Goal: Task Accomplishment & Management: Manage account settings

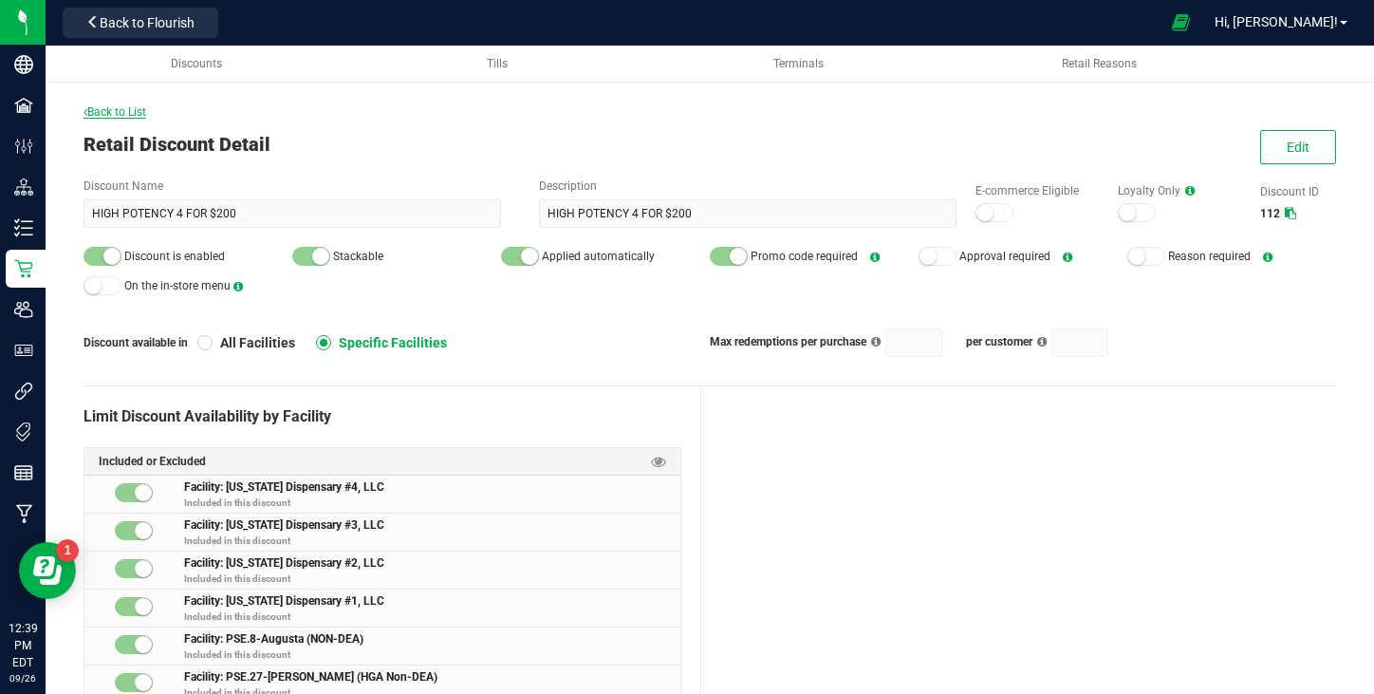
click at [125, 110] on span "Back to List" at bounding box center [114, 111] width 63 height 13
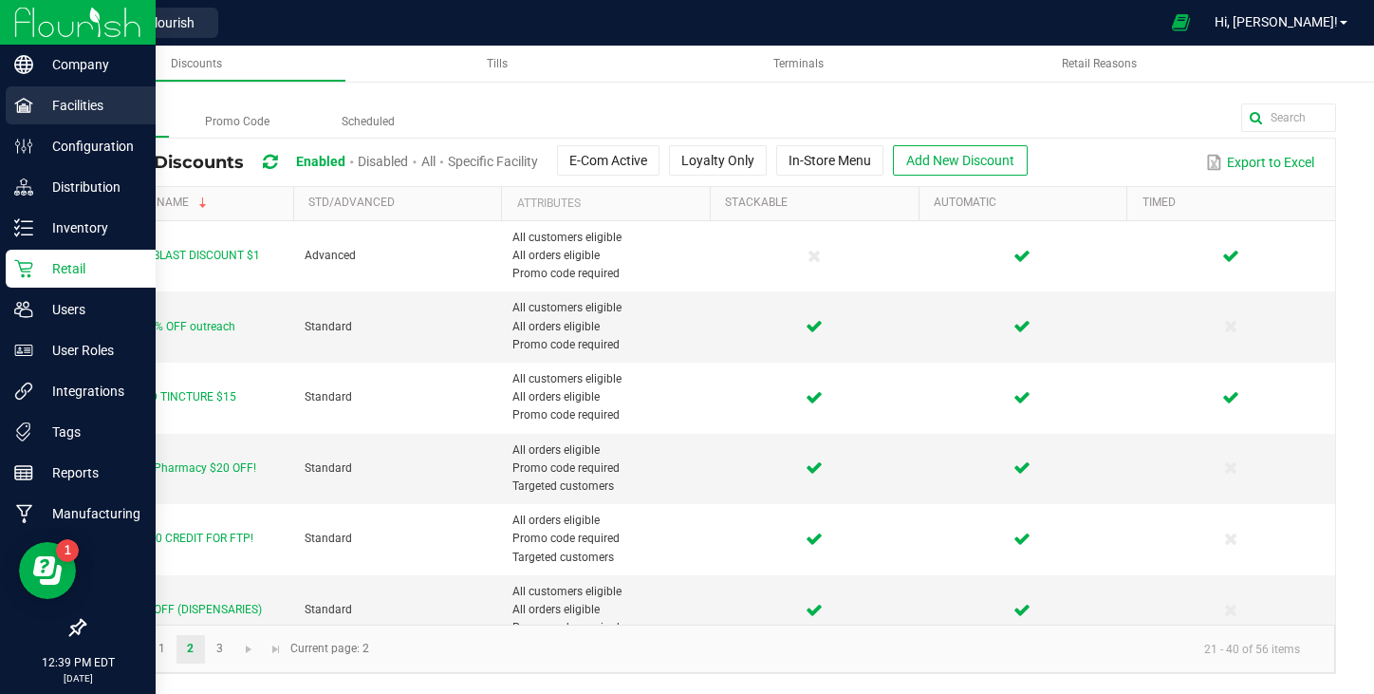
click at [55, 111] on p "Facilities" at bounding box center [90, 105] width 114 height 23
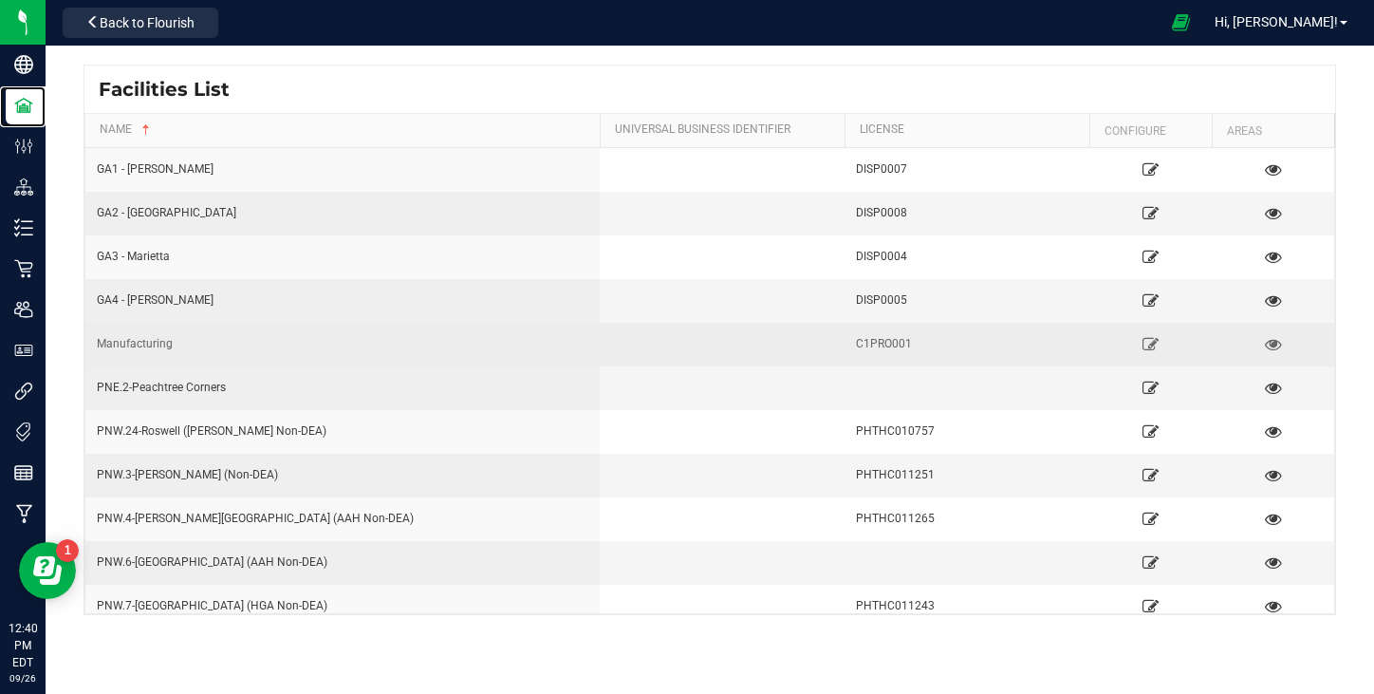
scroll to position [133, 0]
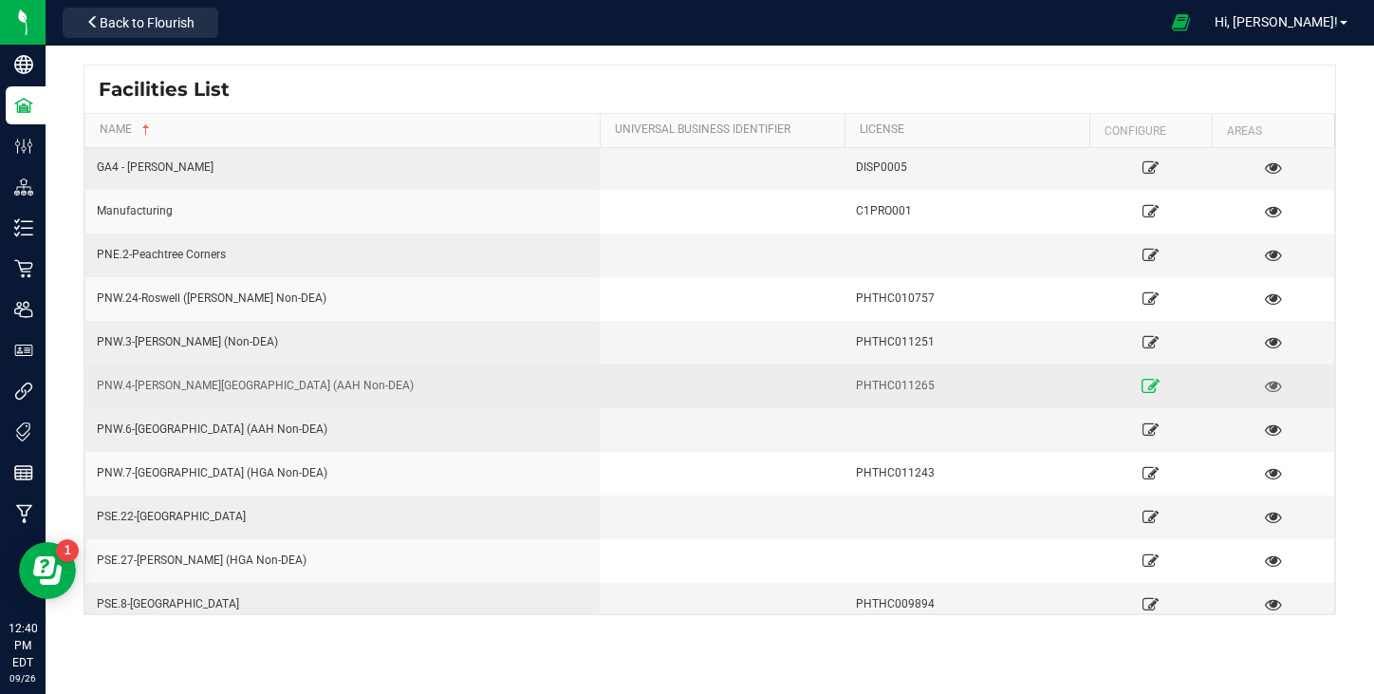
click at [1138, 382] on link at bounding box center [1151, 385] width 110 height 30
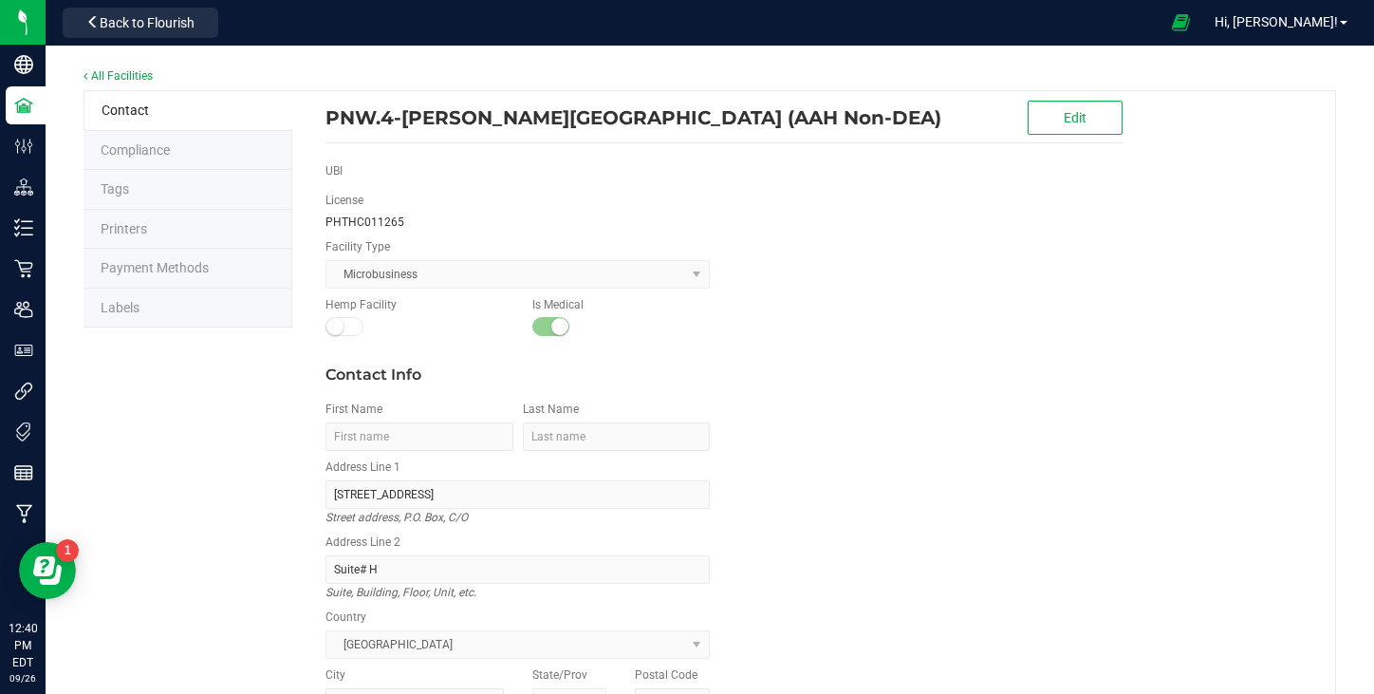
click at [188, 275] on li "Payment Methods" at bounding box center [187, 269] width 209 height 40
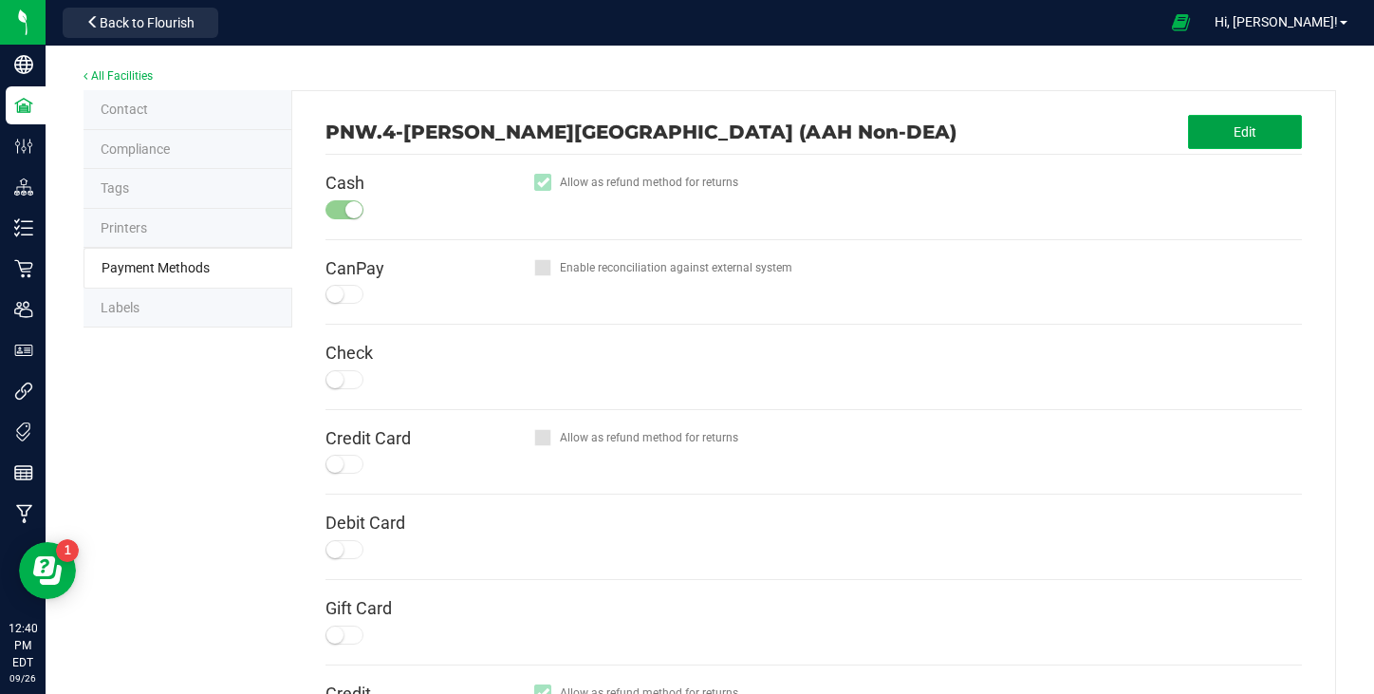
click at [1224, 127] on button "Edit" at bounding box center [1245, 132] width 114 height 34
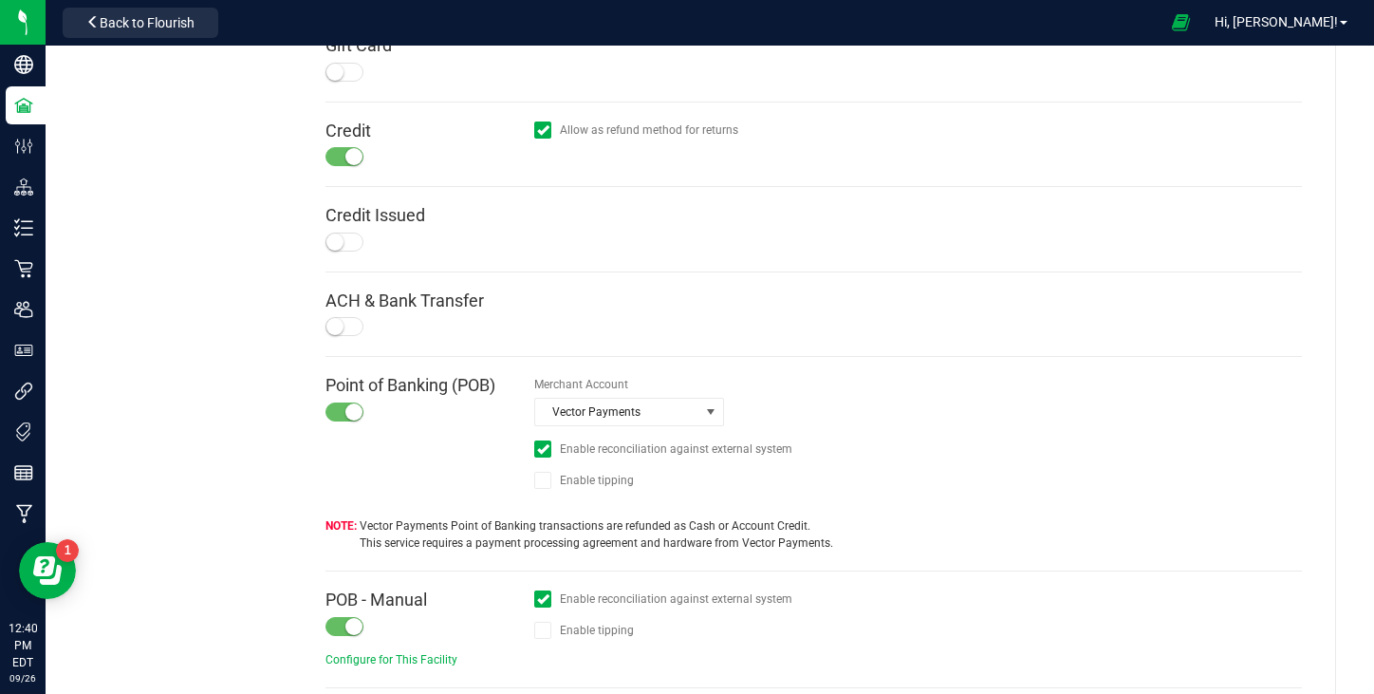
scroll to position [642, 0]
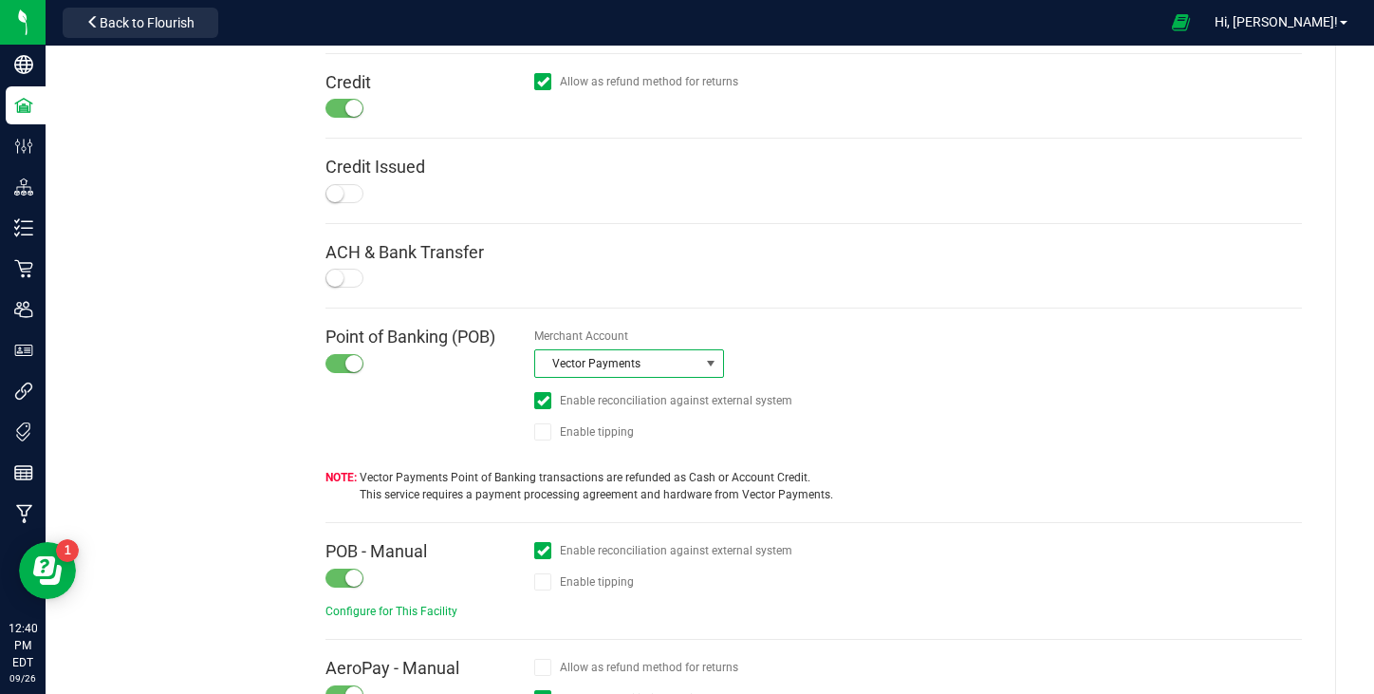
click at [610, 364] on span "Vector Payments" at bounding box center [617, 363] width 164 height 27
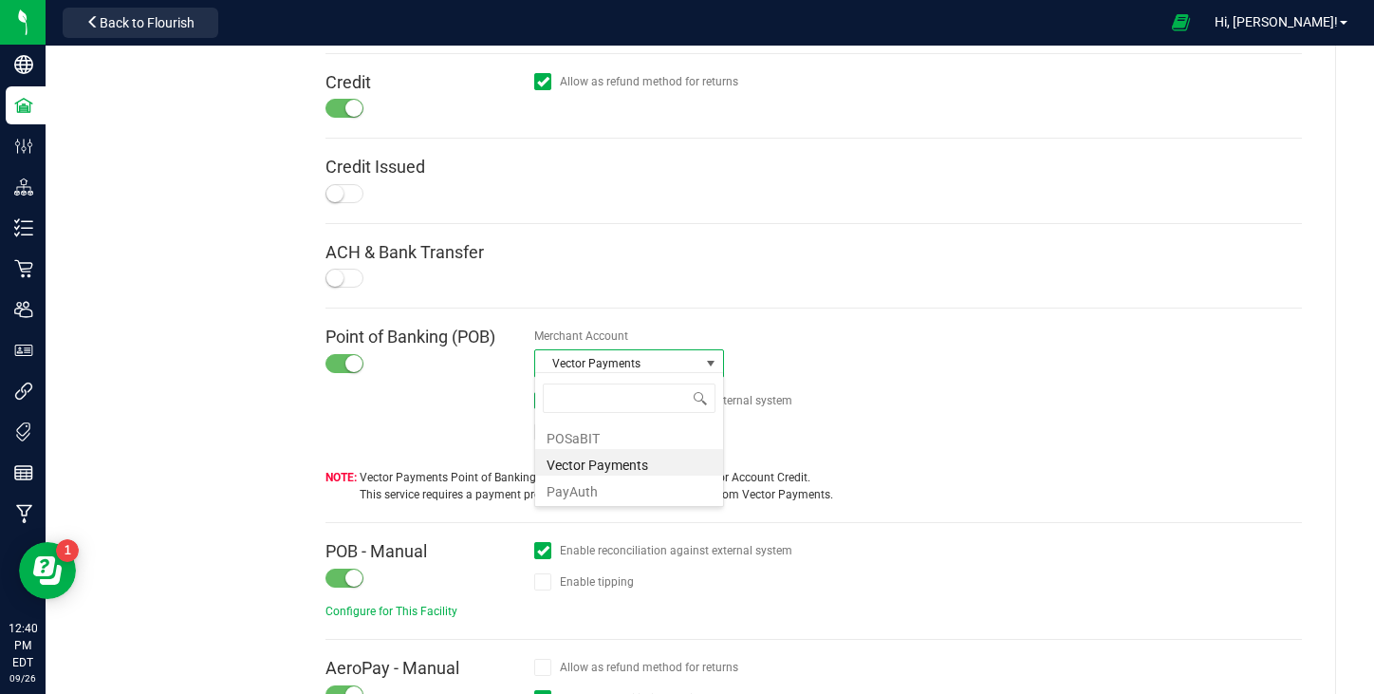
scroll to position [28, 190]
click at [621, 465] on li "Vector Payments" at bounding box center [629, 462] width 188 height 27
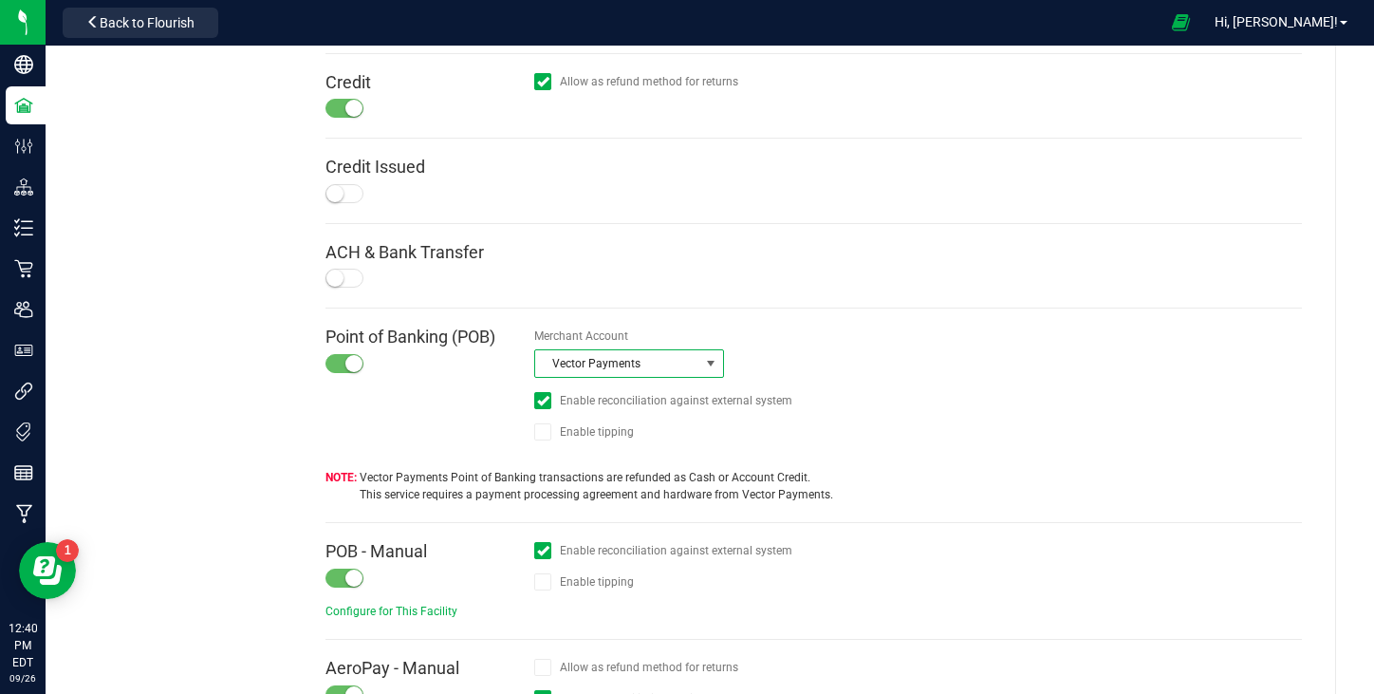
click at [433, 399] on div "Point of Banking (POB)" at bounding box center [429, 390] width 209 height 127
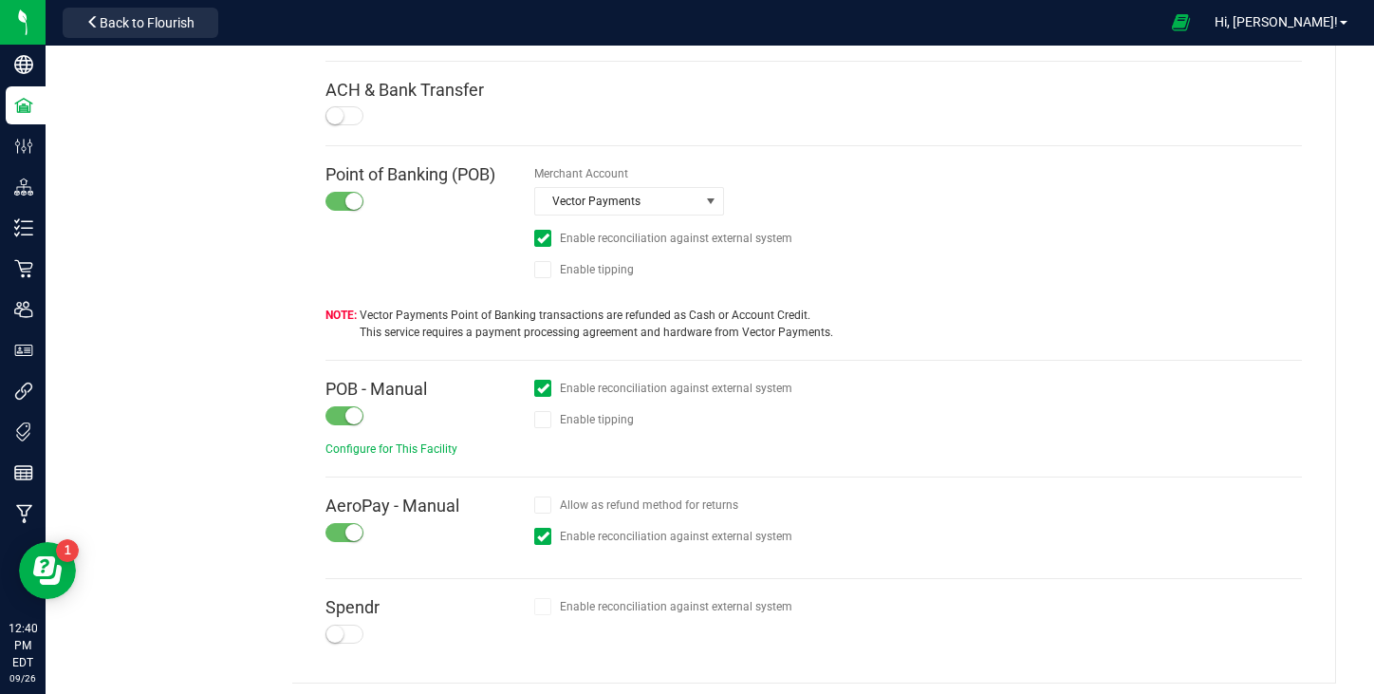
scroll to position [0, 0]
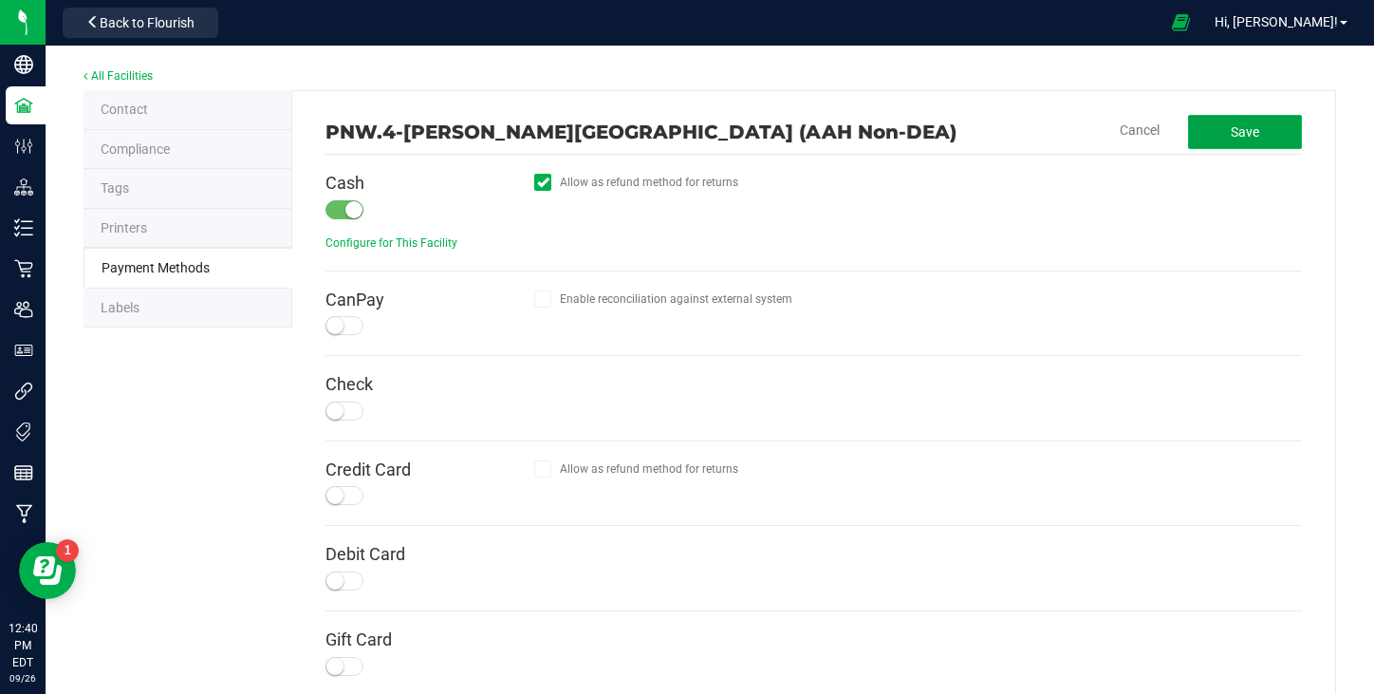
click at [1259, 131] on span "Save" at bounding box center [1245, 131] width 28 height 15
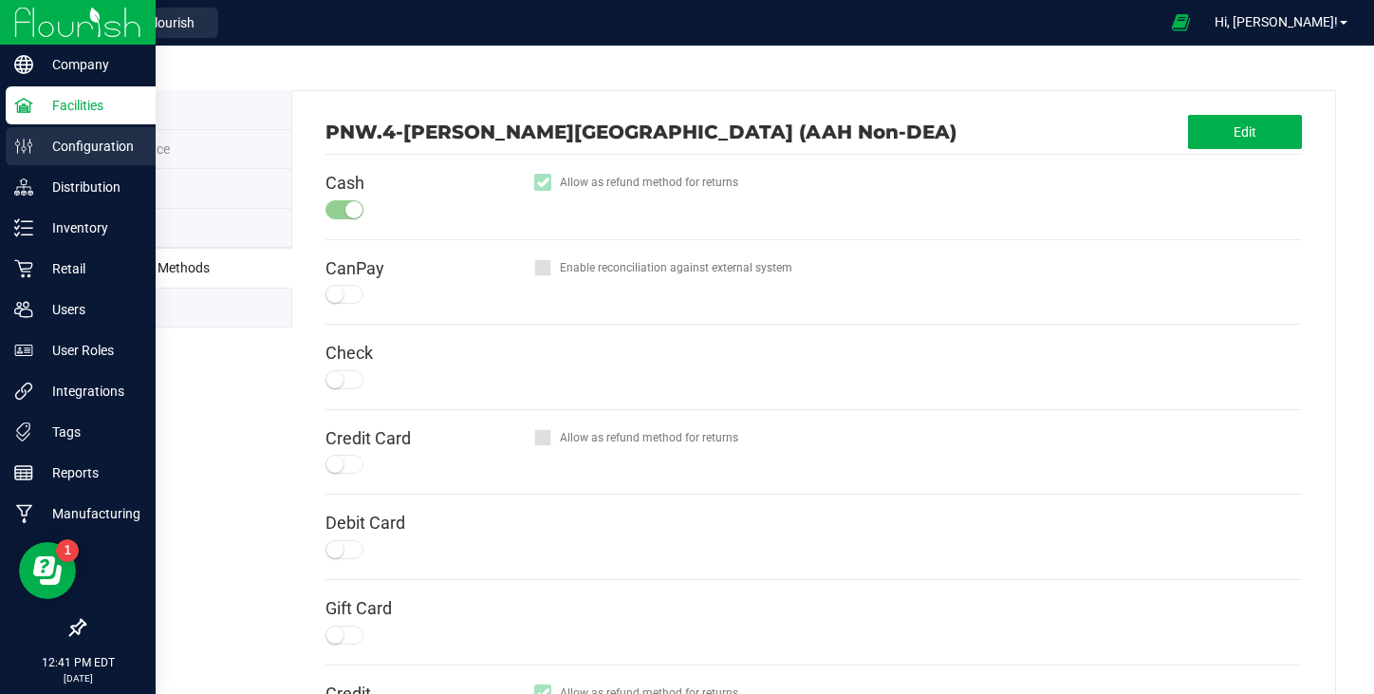
click at [33, 141] on p "Configuration" at bounding box center [90, 146] width 114 height 23
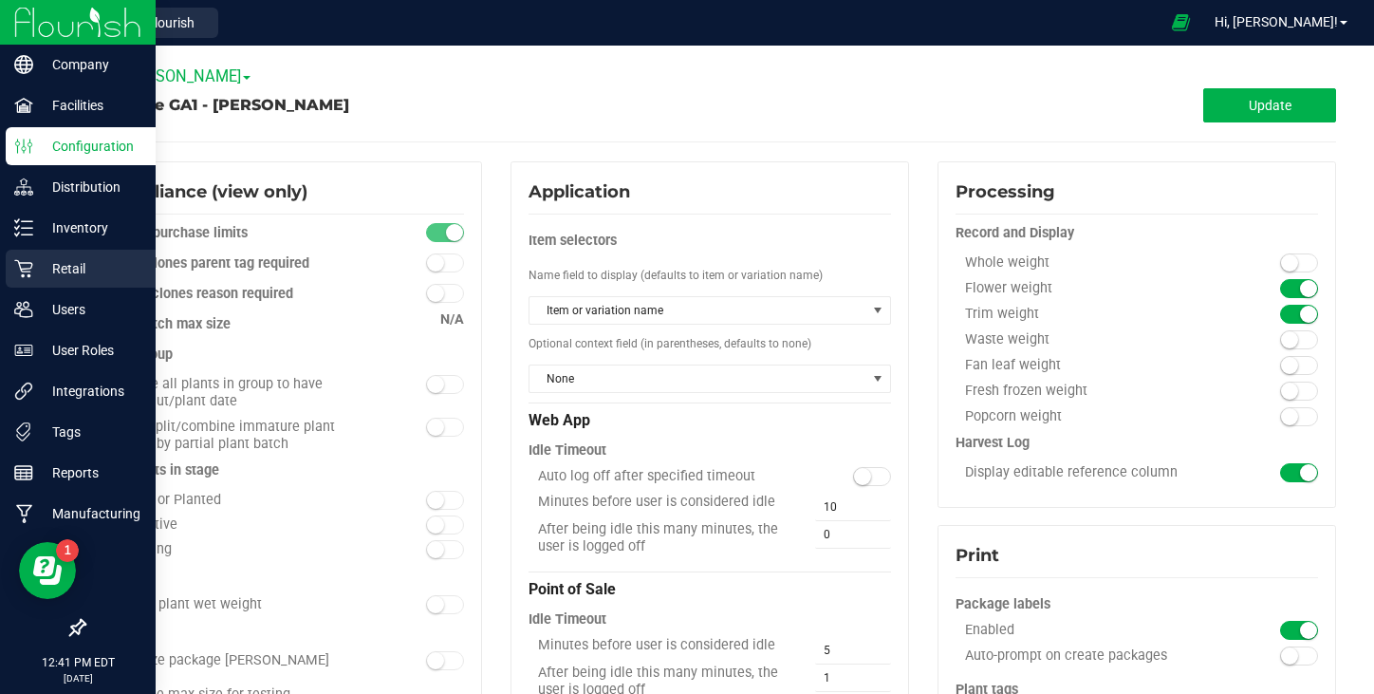
click at [75, 265] on p "Retail" at bounding box center [90, 268] width 114 height 23
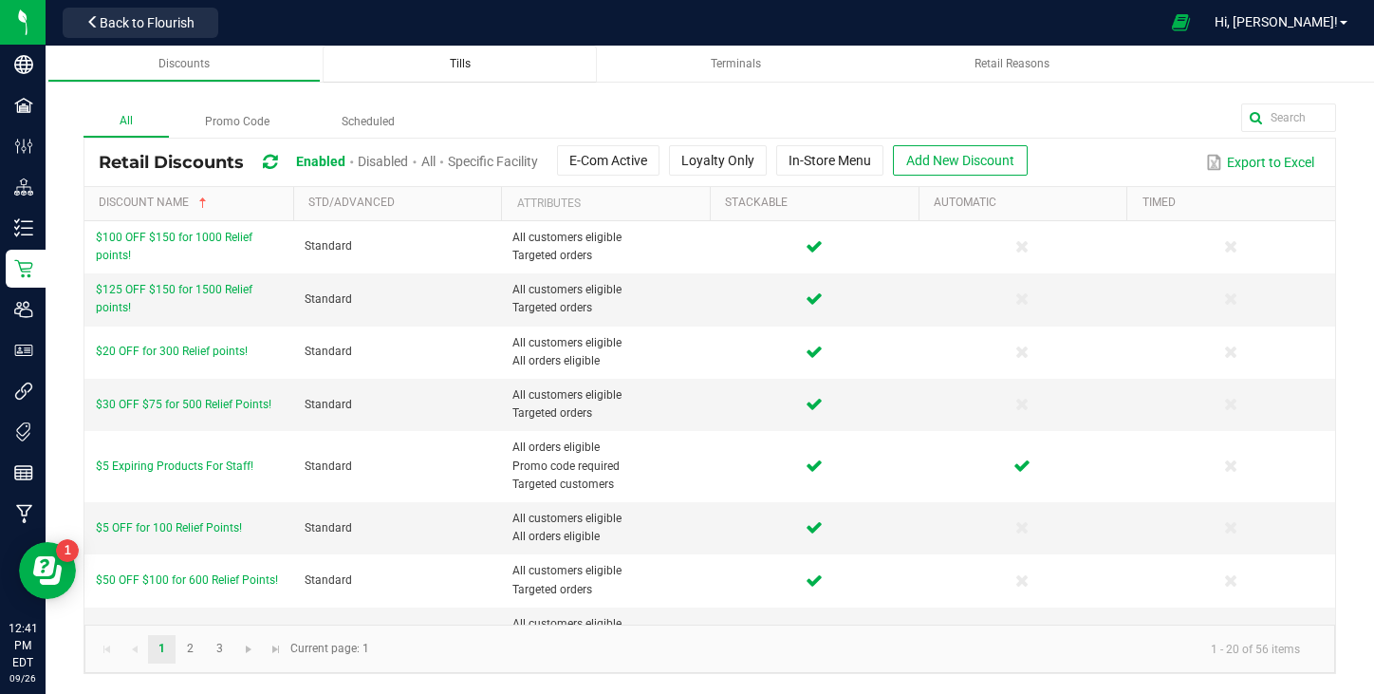
click at [476, 57] on div "Tills" at bounding box center [460, 64] width 244 height 16
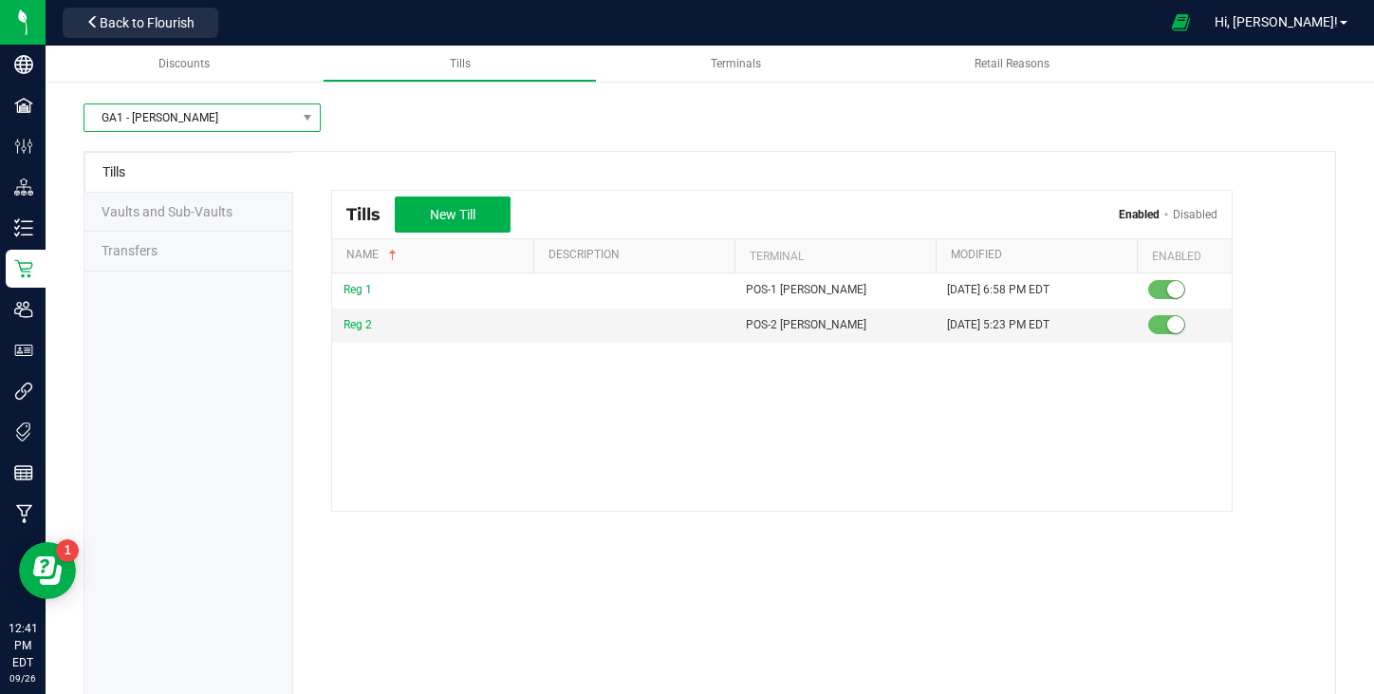
click at [198, 107] on span "GA1 - [PERSON_NAME]" at bounding box center [190, 117] width 212 height 27
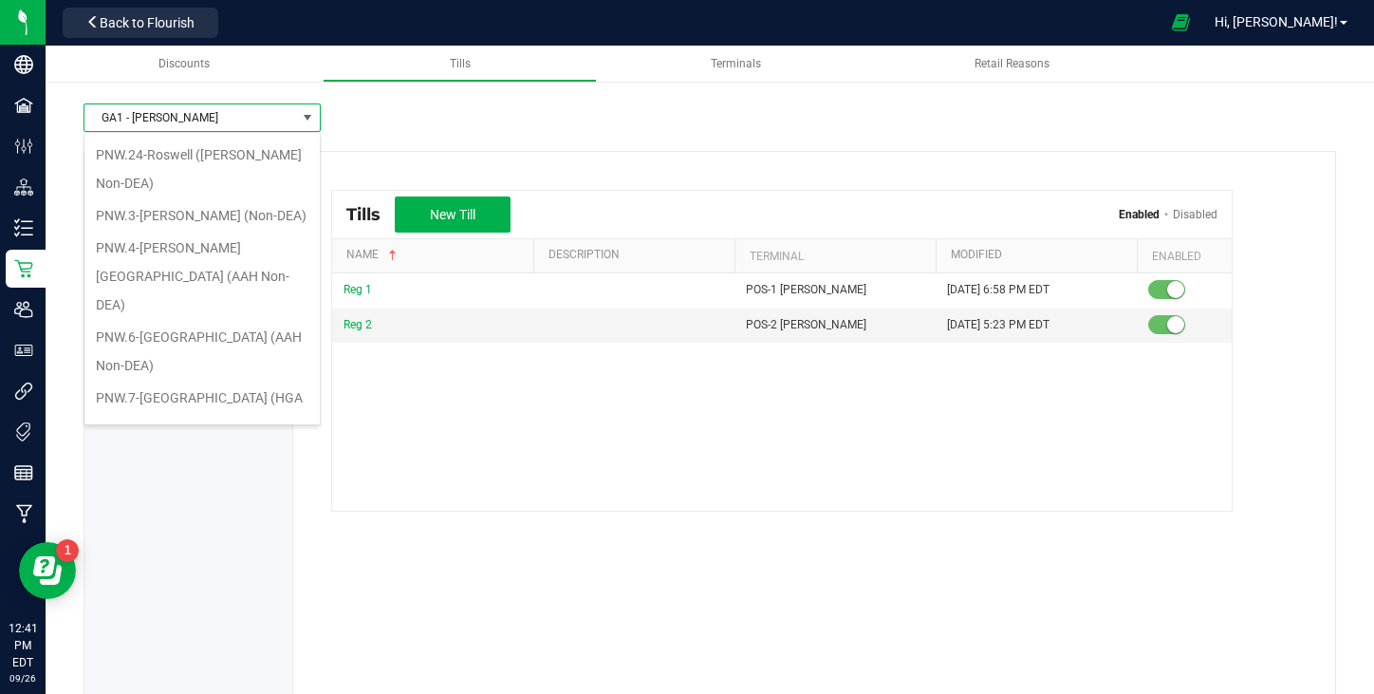
scroll to position [190, 0]
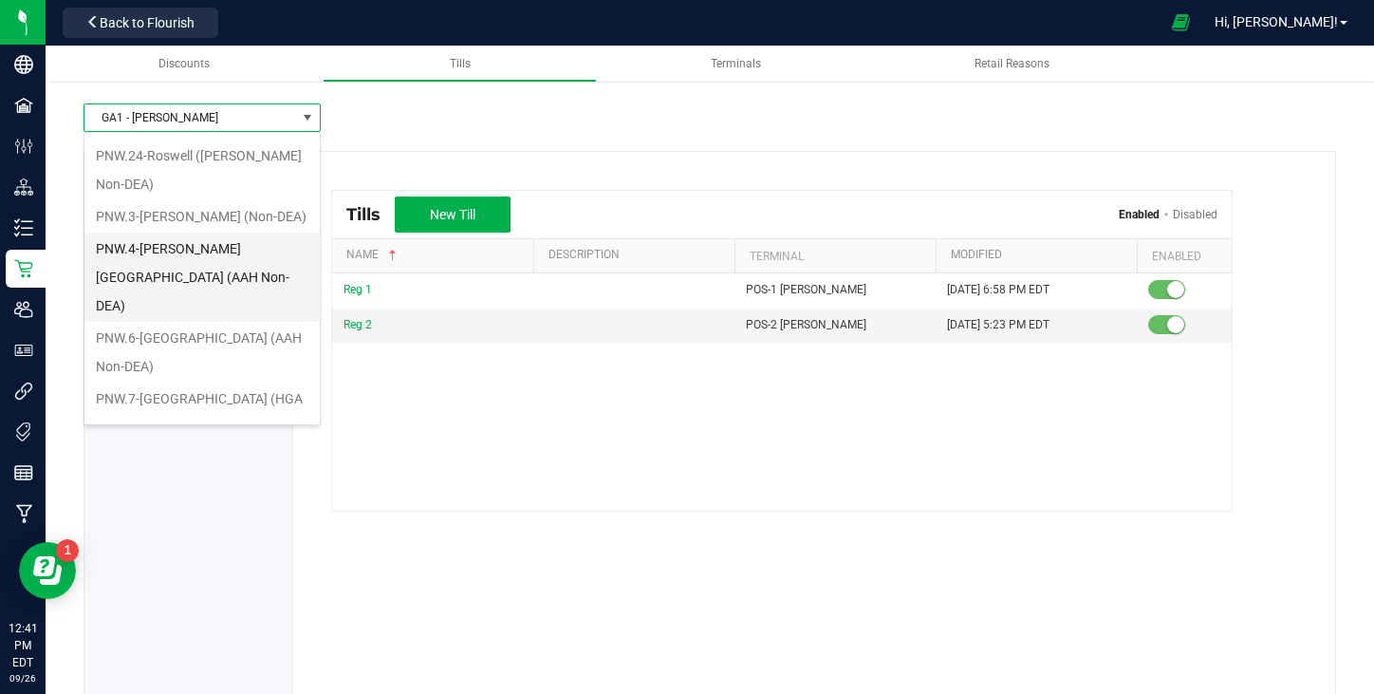
click at [247, 243] on li "PNW.4-[PERSON_NAME][GEOGRAPHIC_DATA] (AAH Non-DEA)" at bounding box center [201, 276] width 235 height 89
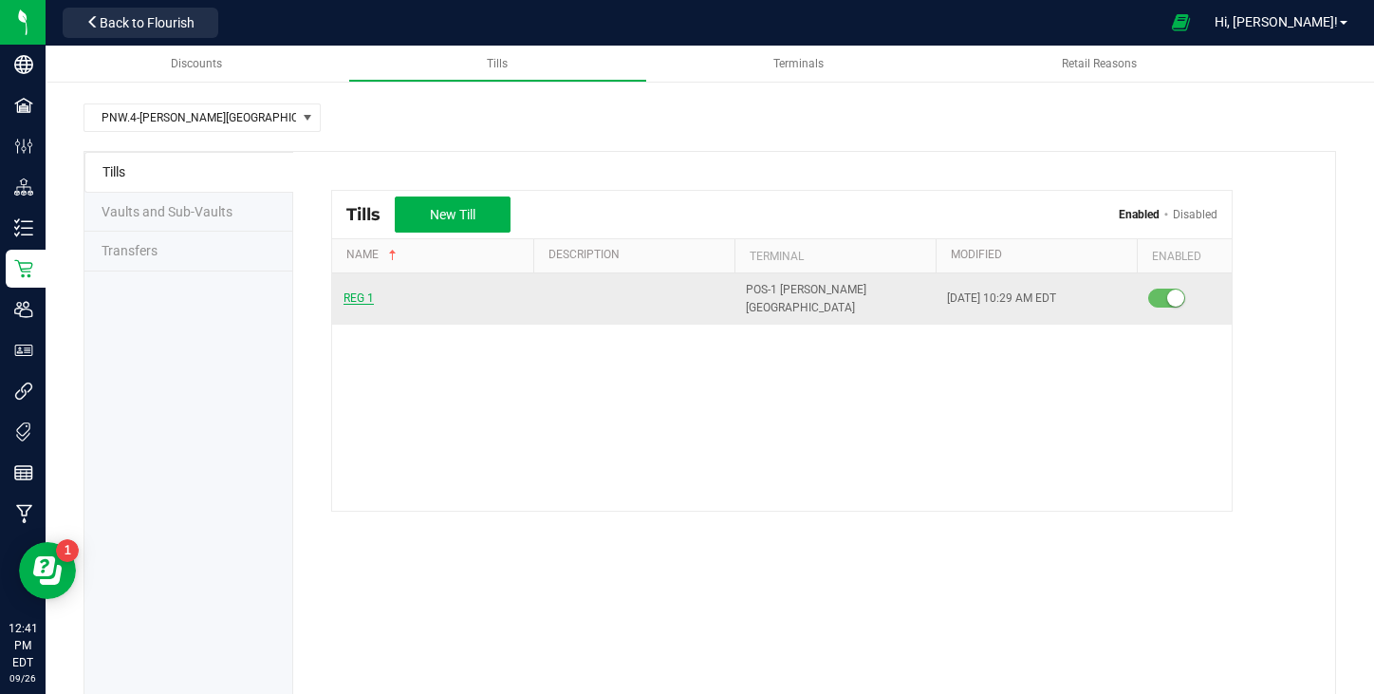
click at [362, 291] on span "REG 1" at bounding box center [358, 297] width 30 height 13
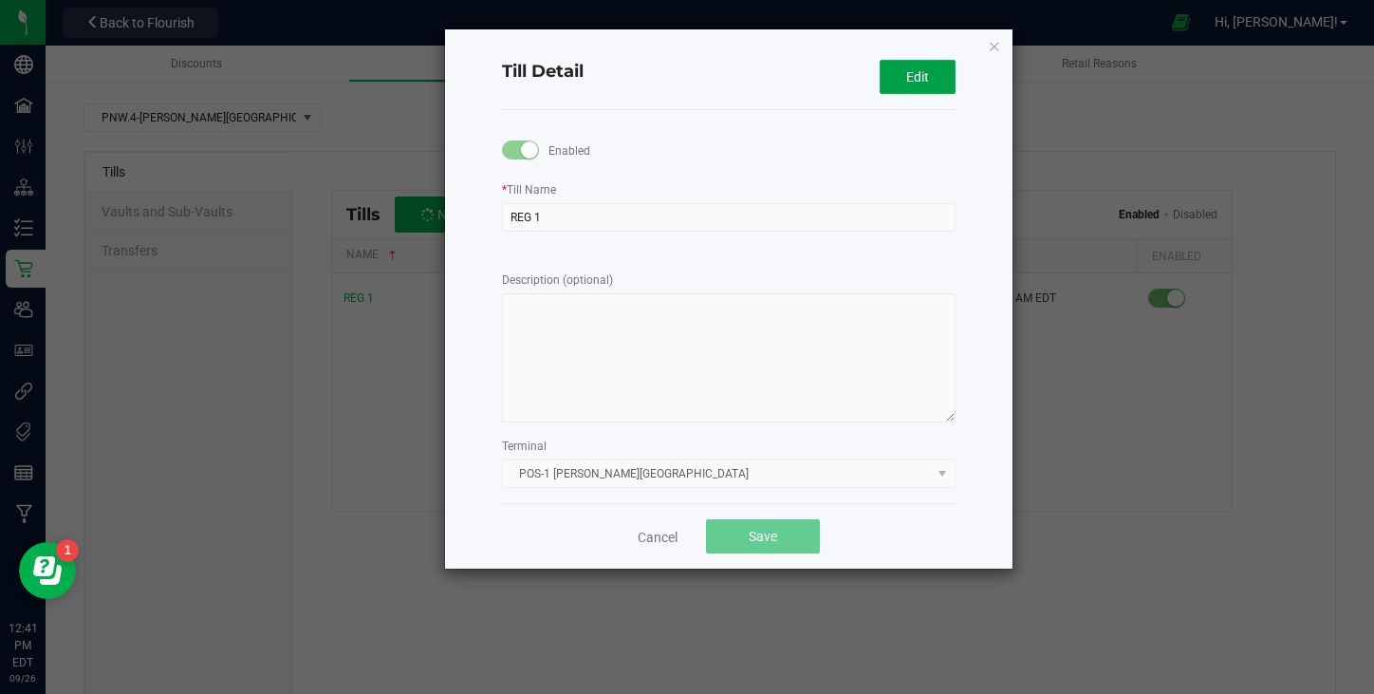
click at [932, 71] on button "Edit" at bounding box center [918, 77] width 76 height 34
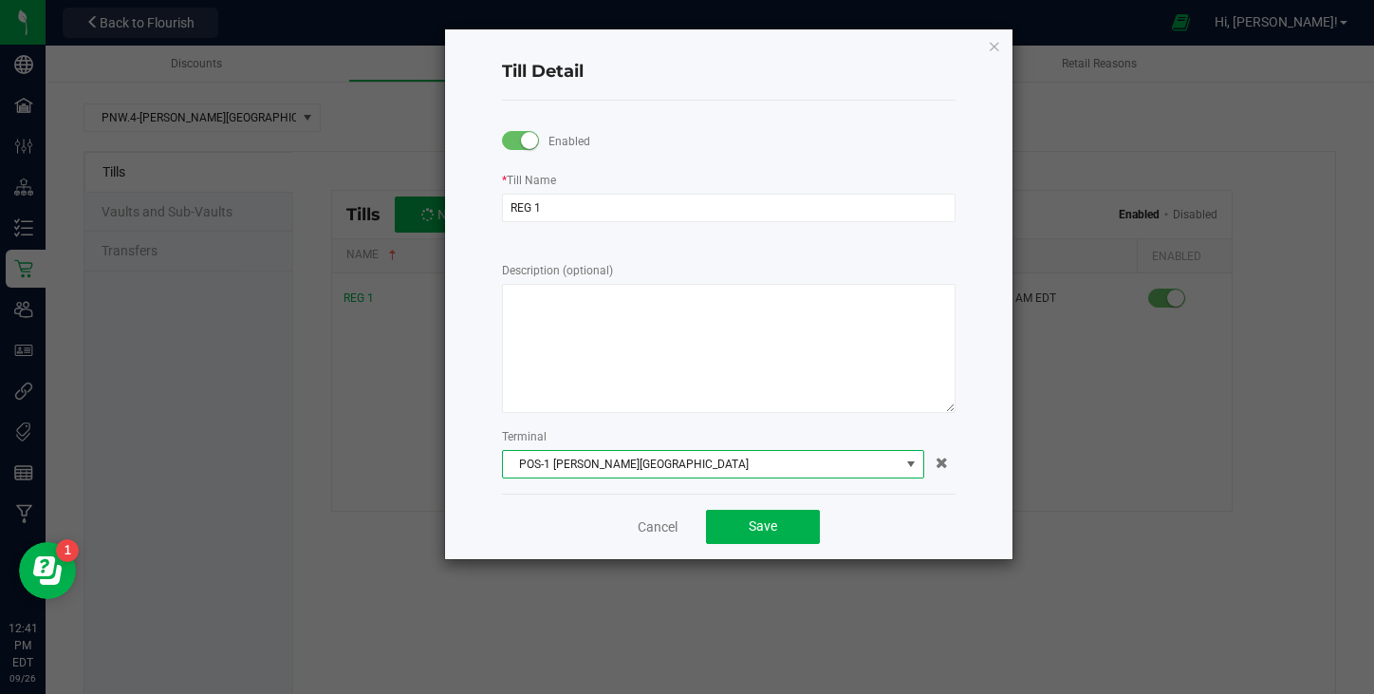
click at [648, 473] on span "POS-1 [PERSON_NAME][GEOGRAPHIC_DATA]" at bounding box center [701, 464] width 397 height 27
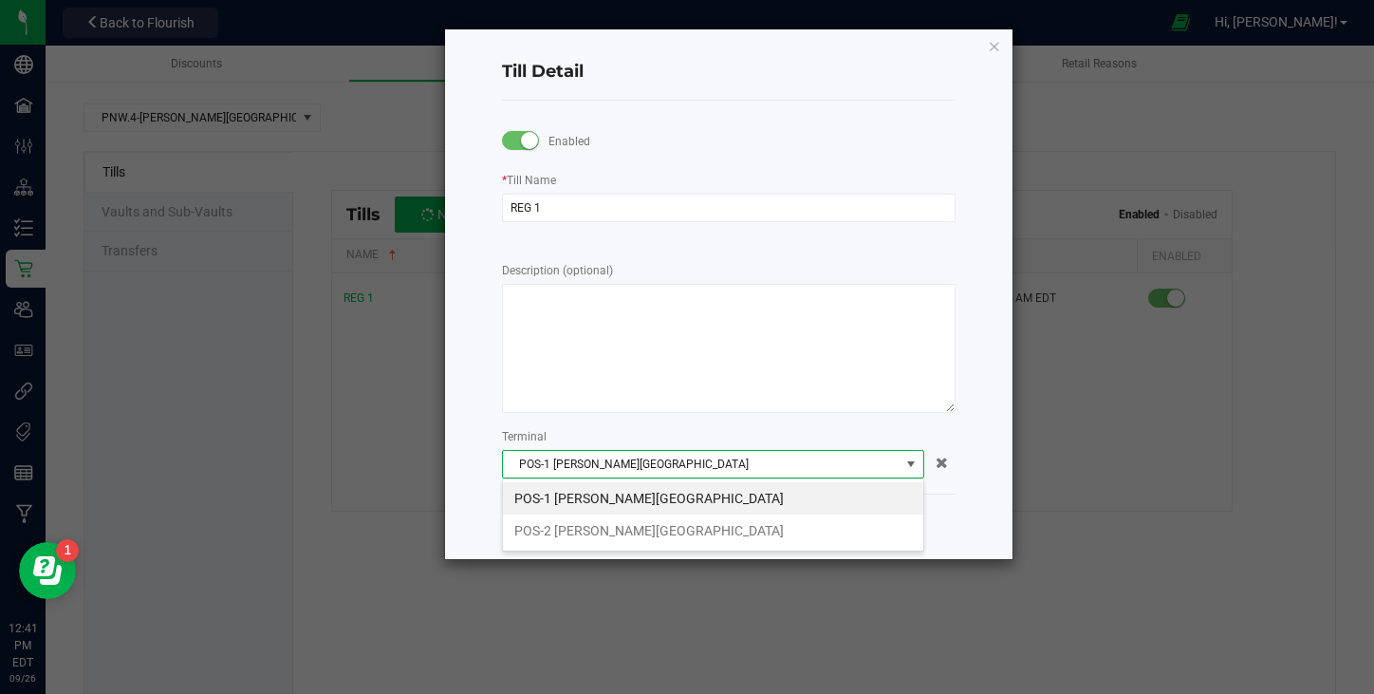
scroll to position [28, 422]
click at [644, 498] on li "POS-1 [PERSON_NAME][GEOGRAPHIC_DATA]" at bounding box center [713, 498] width 420 height 32
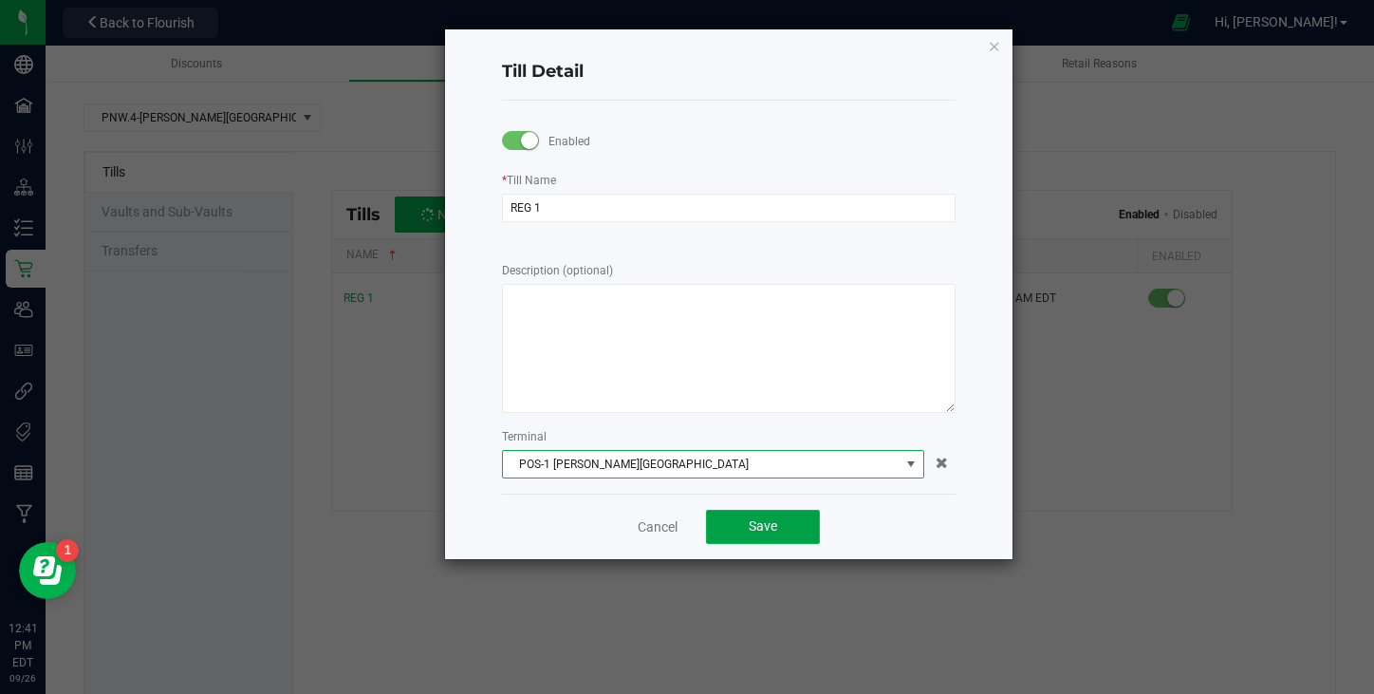
click at [788, 518] on button "Save" at bounding box center [763, 527] width 114 height 34
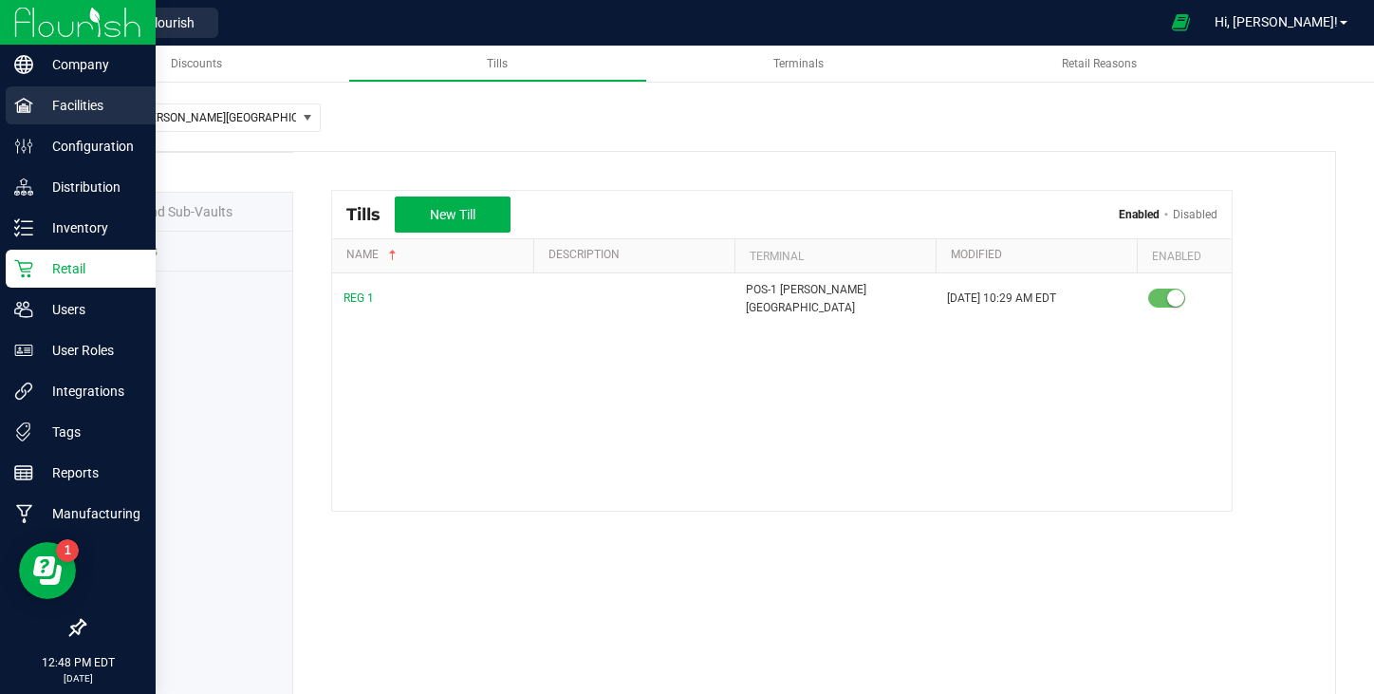
click at [38, 107] on p "Facilities" at bounding box center [90, 105] width 114 height 23
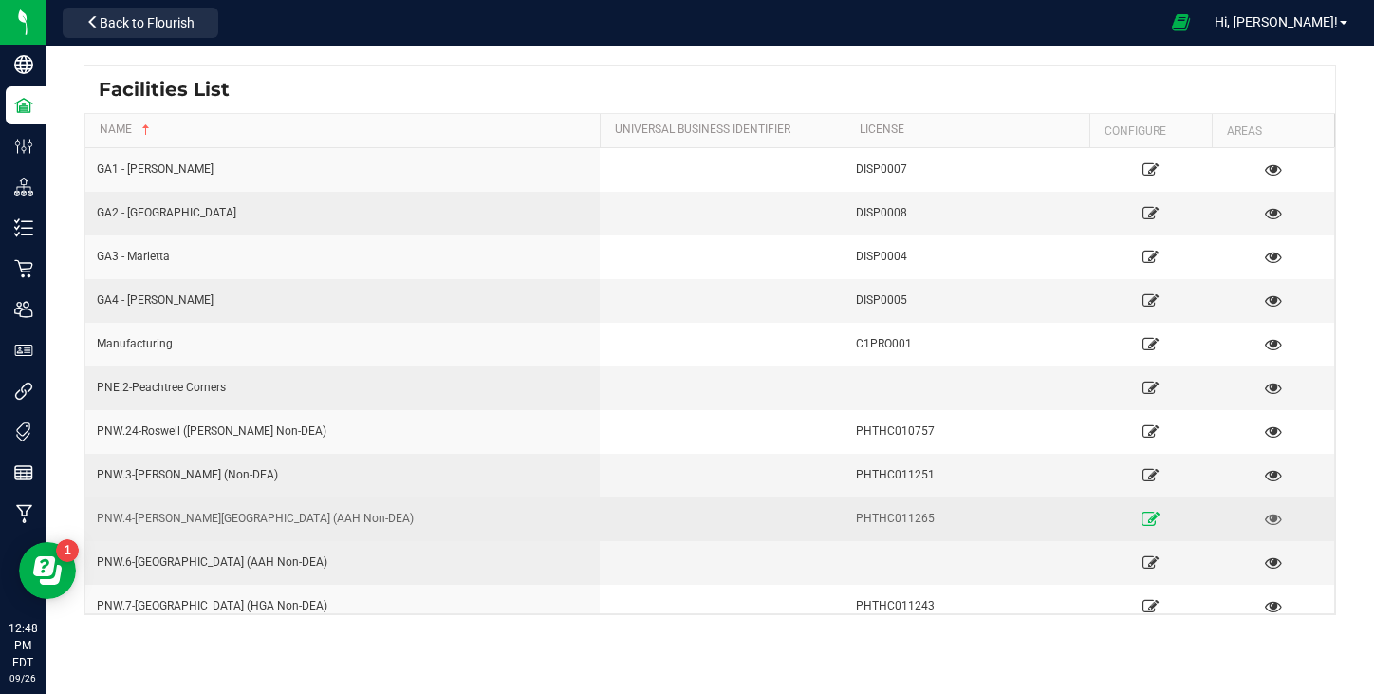
click at [1146, 513] on icon at bounding box center [1150, 517] width 18 height 13
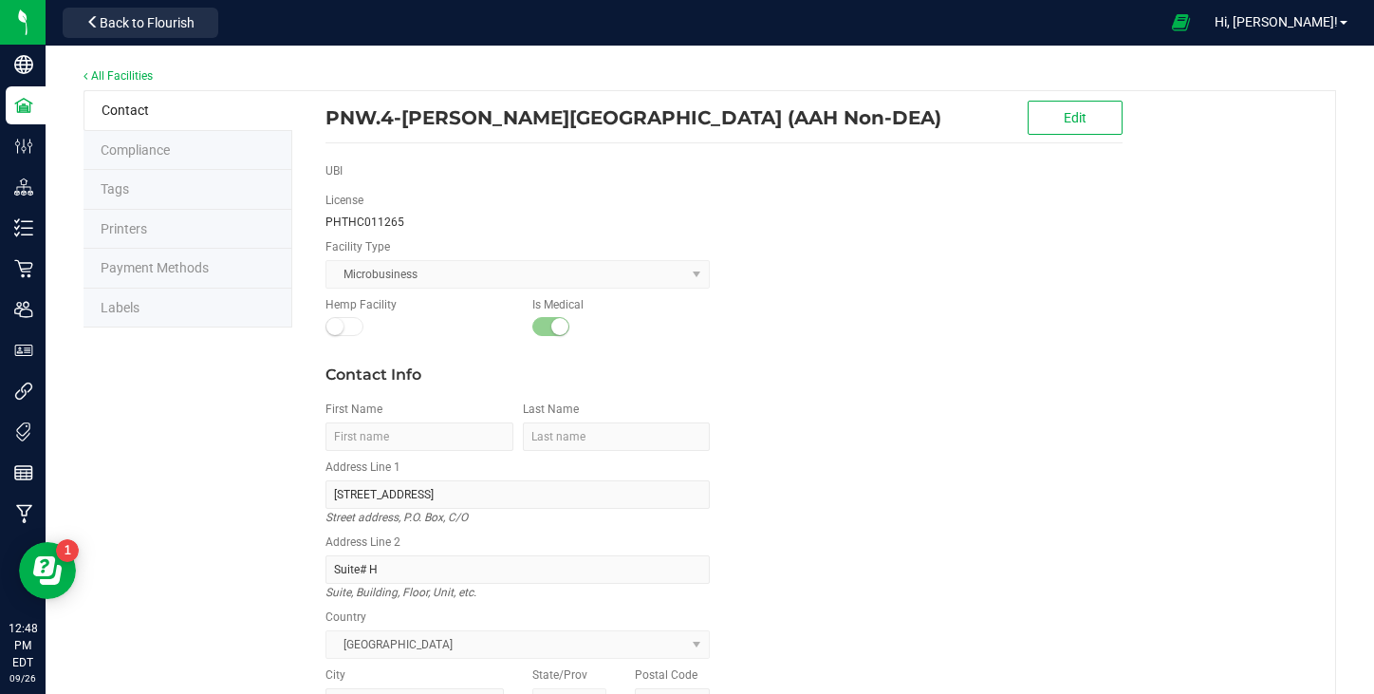
click at [192, 236] on li "Printers" at bounding box center [187, 230] width 209 height 40
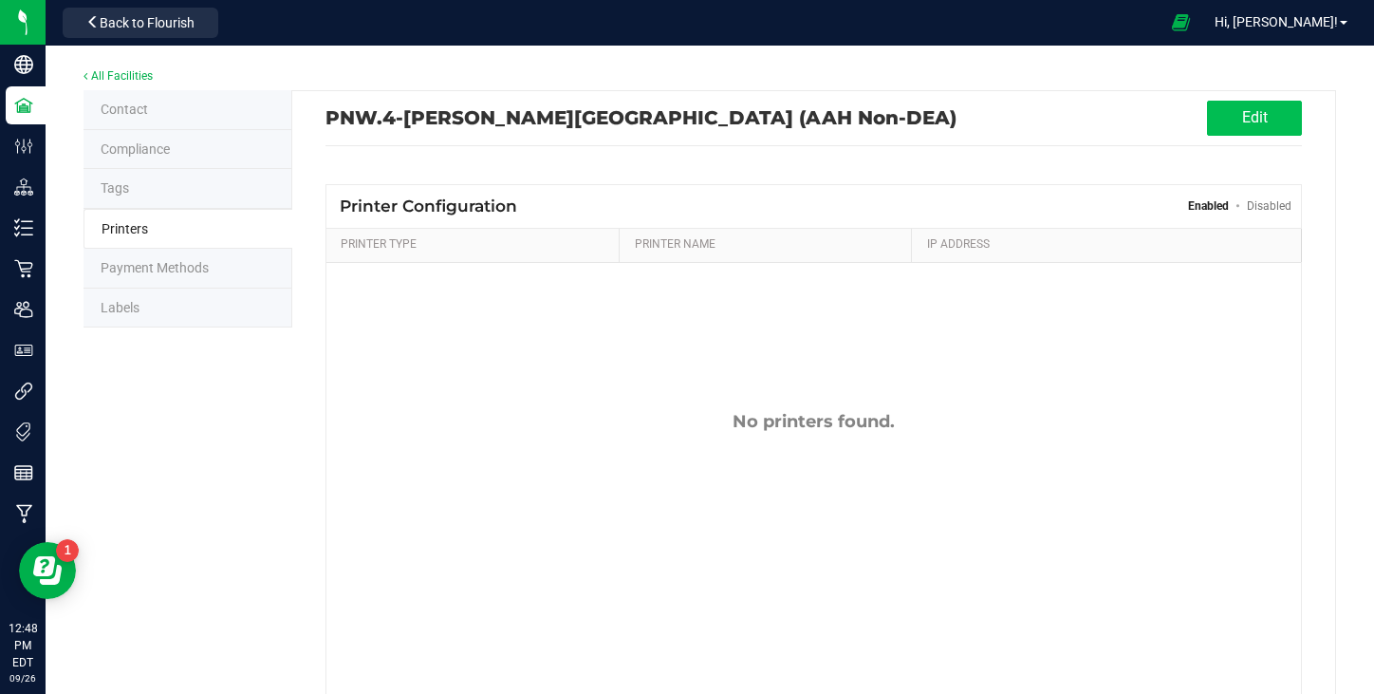
click at [1266, 119] on button "Edit" at bounding box center [1254, 118] width 95 height 35
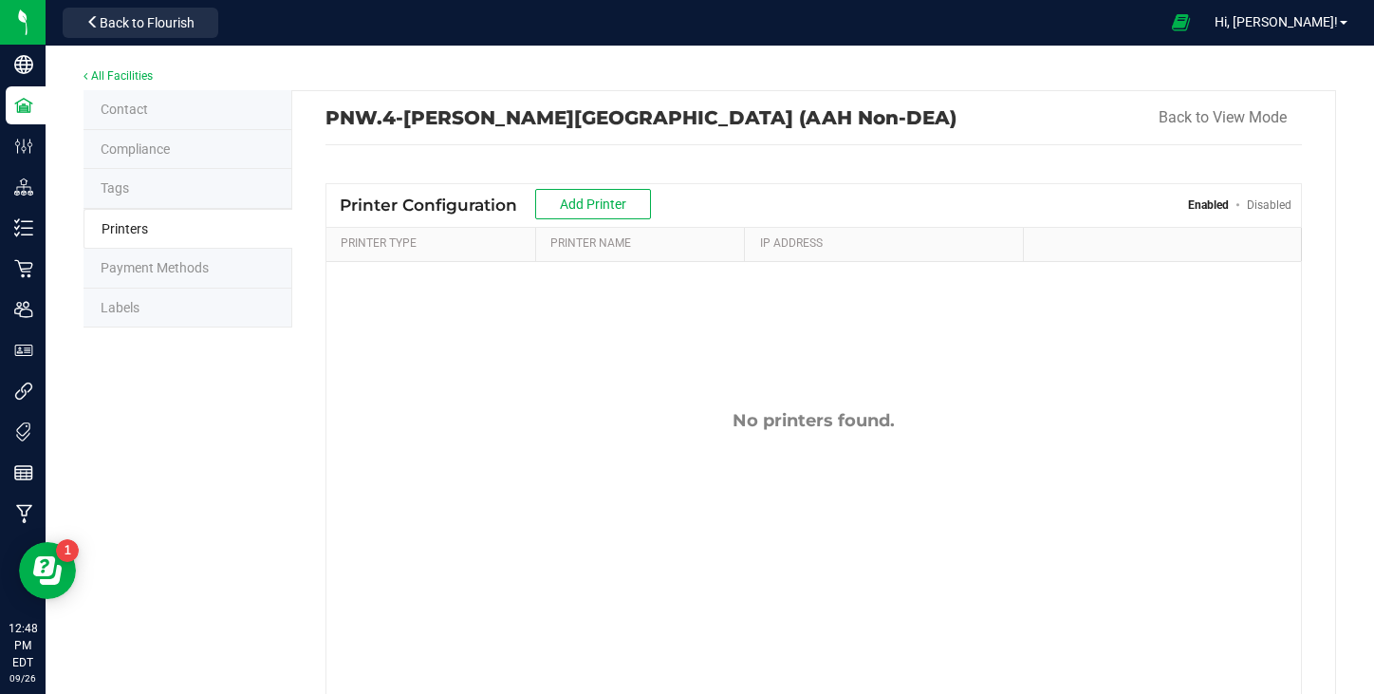
click at [181, 272] on span "Payment Methods" at bounding box center [155, 267] width 108 height 15
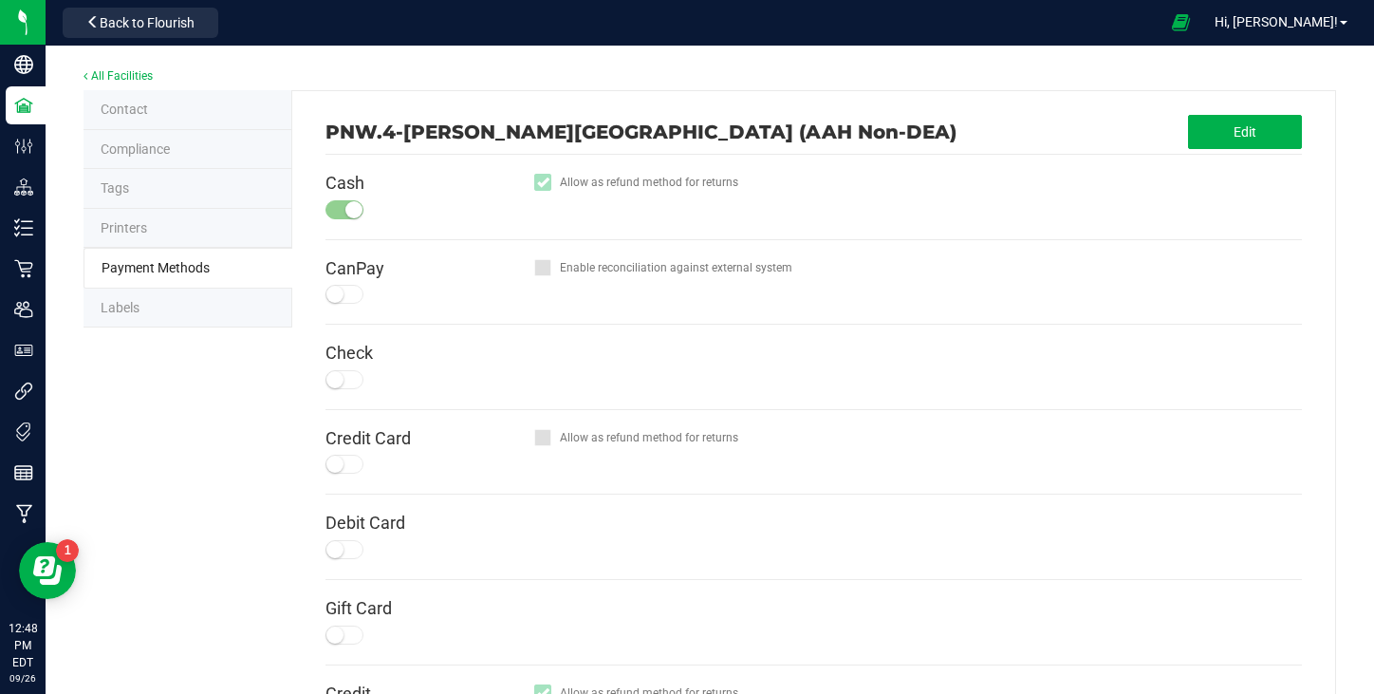
click at [172, 314] on li "Labels" at bounding box center [187, 308] width 209 height 40
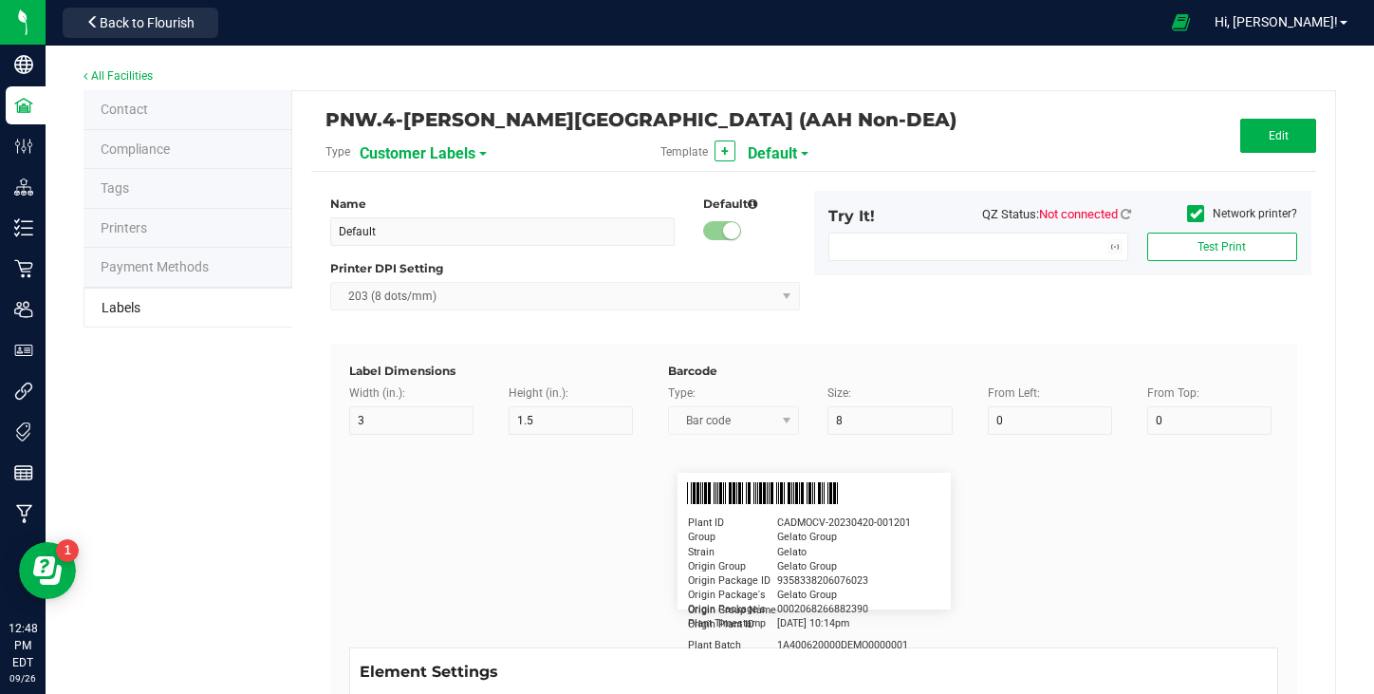
type input "2.25"
type input "1.25"
type input "20"
type input "5"
type input "Customer"
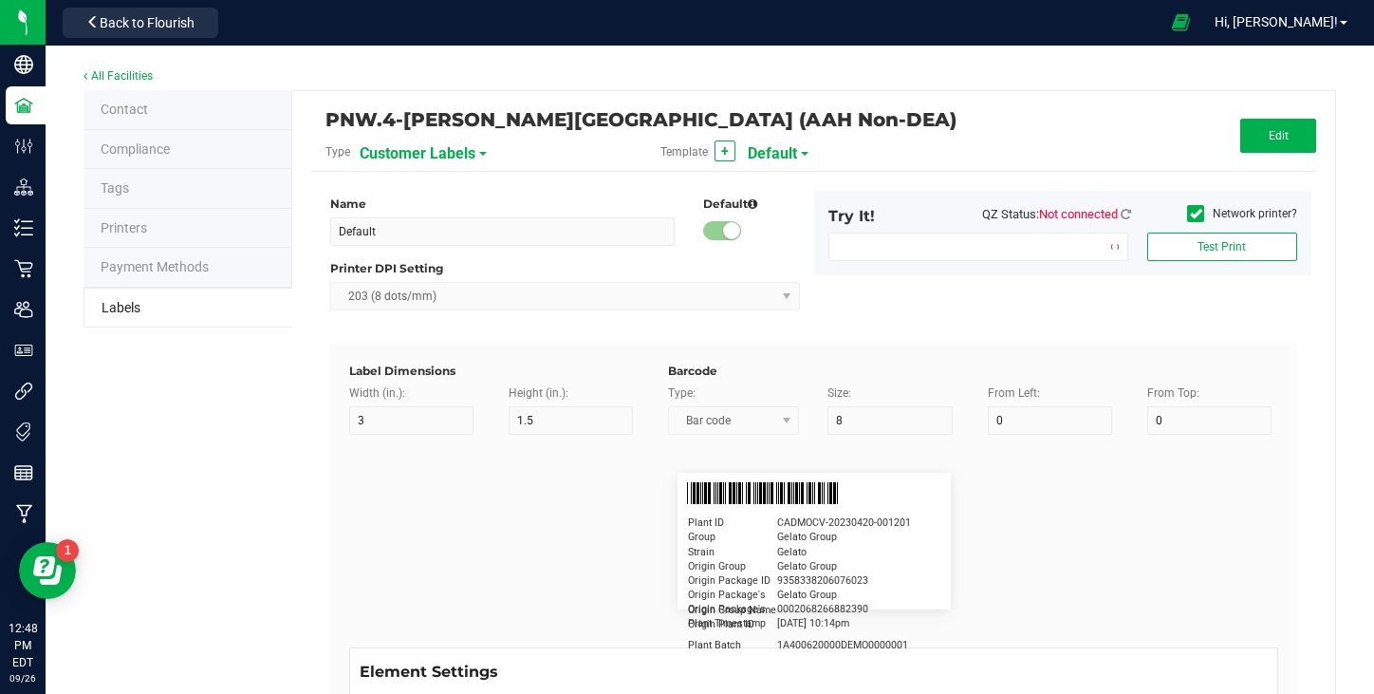
type input "15"
type input "5"
type input "[PERSON_NAME]"
type input "Product"
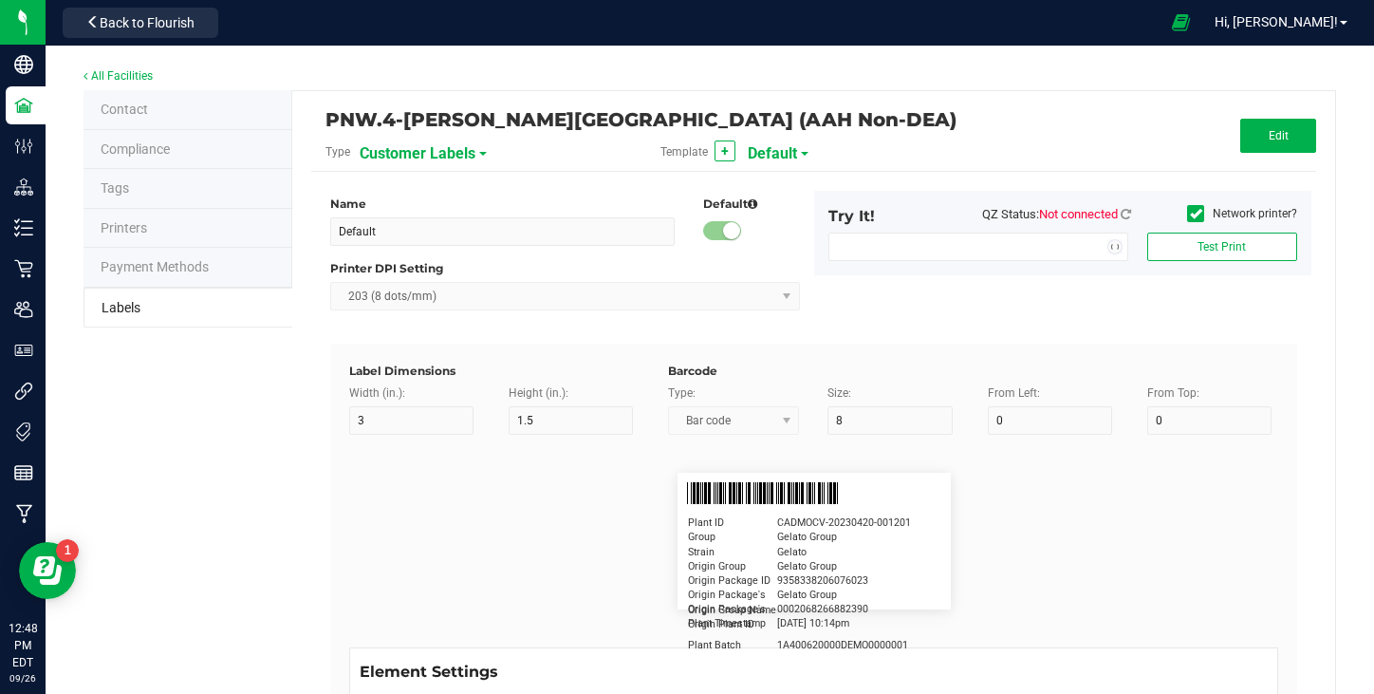
type input "15"
type input "5"
type input "10"
type input "GSC Oil Tincture"
type input "Qty"
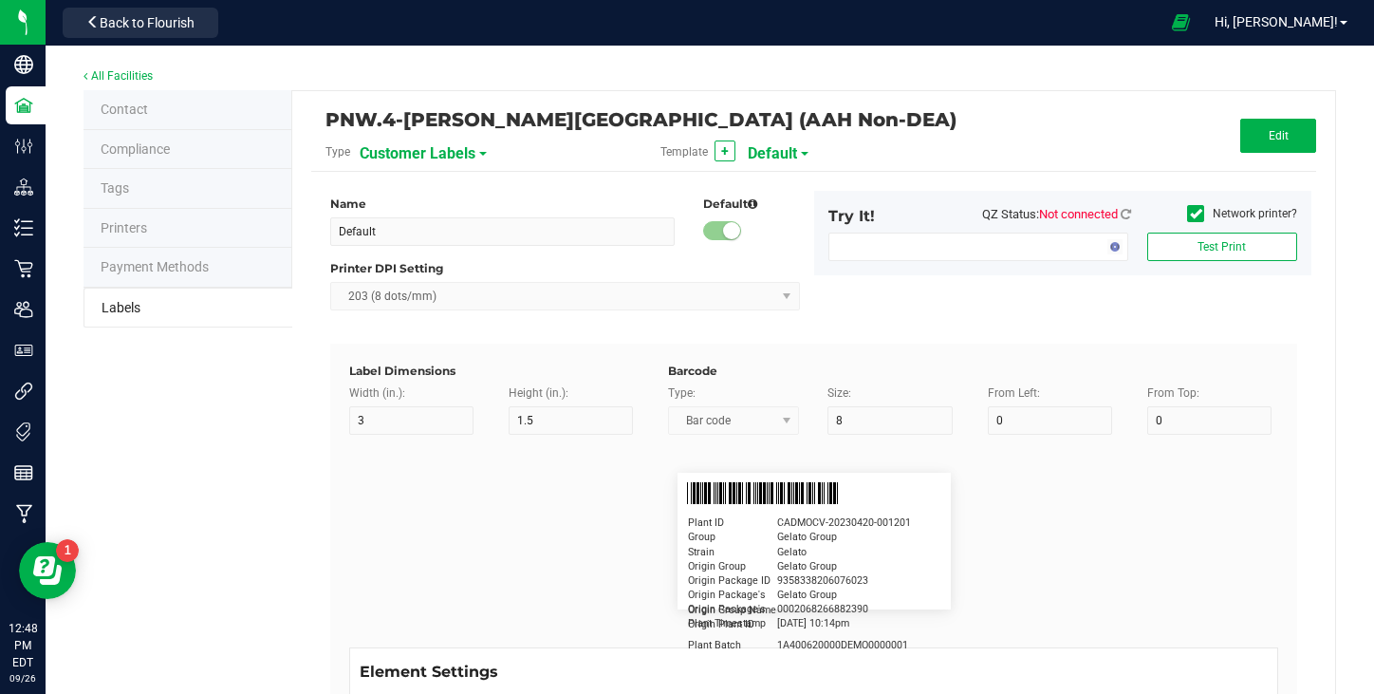
type input "5"
type input "15"
type input "3 ea"
type input "Physician"
type input "15"
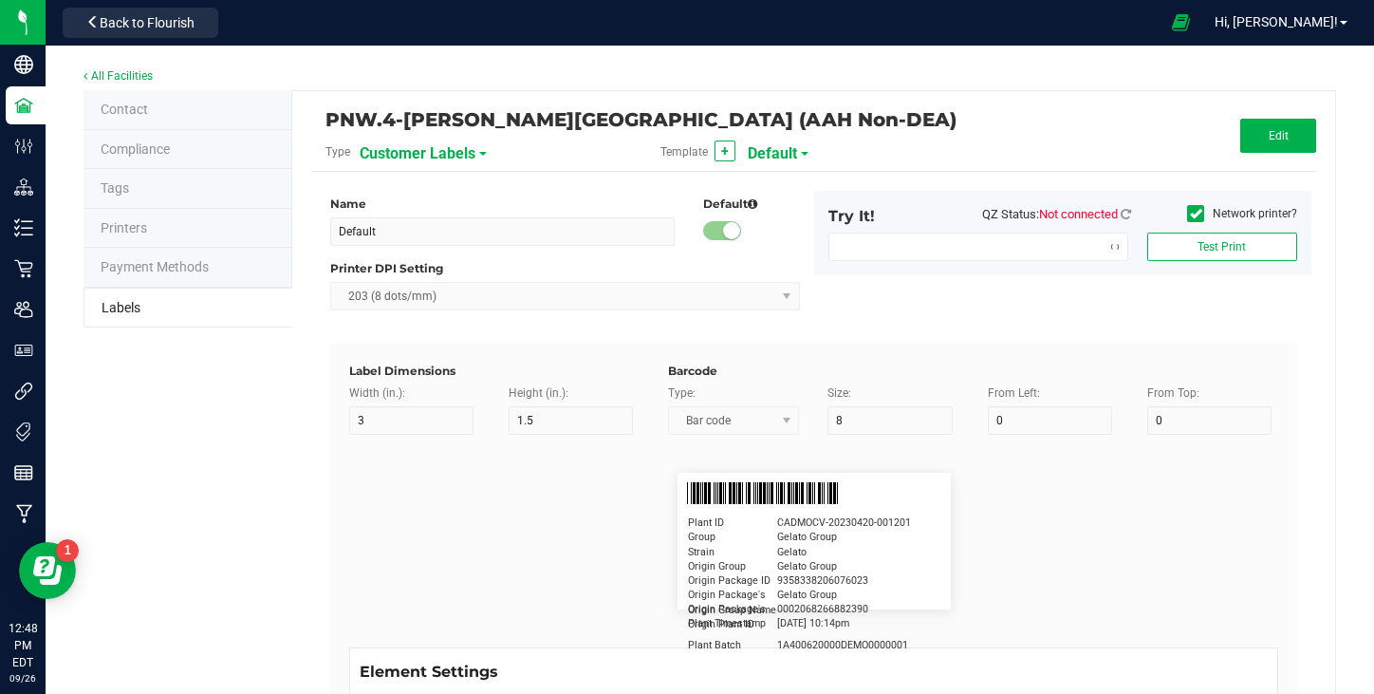
type input "5"
type input "Docfirst Doclast, MD."
type input "Order Date"
type input "15"
type input "5"
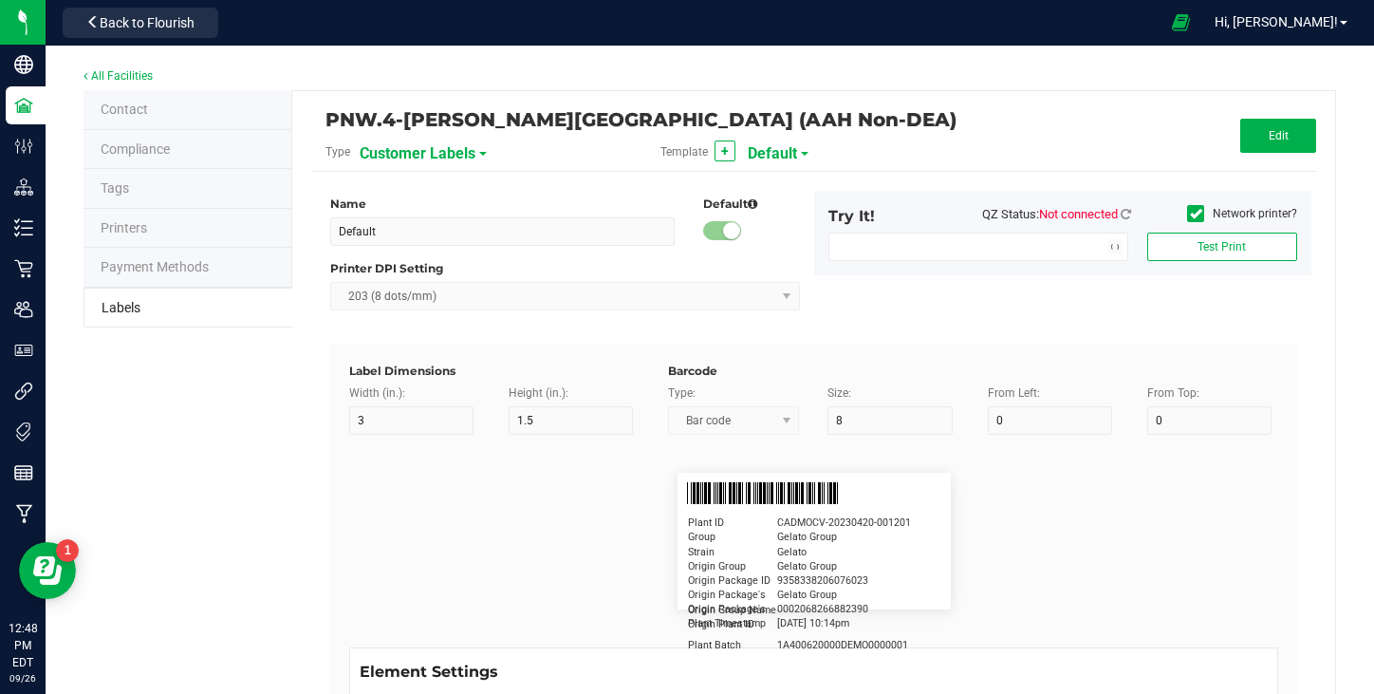
type input "25"
type input "[DATE] 1:17 pm"
type input "Package ID"
type input "15"
type input "5"
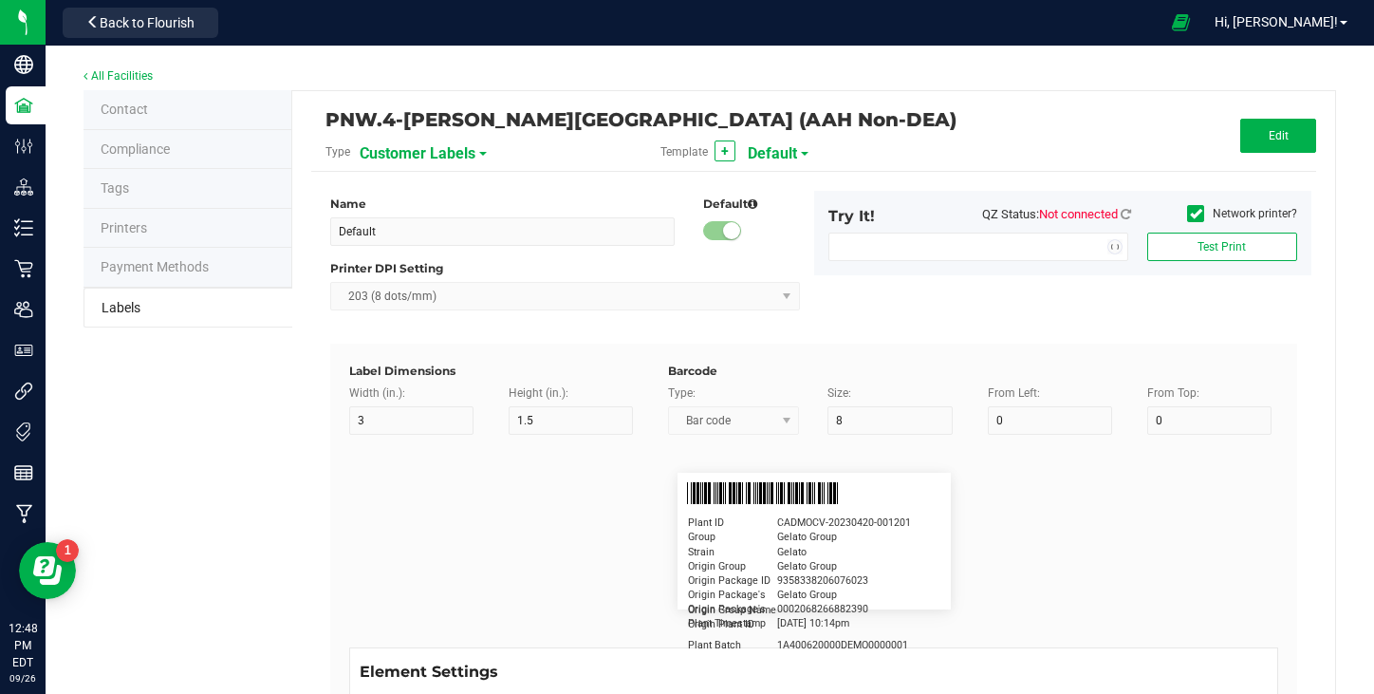
type input "10"
type input "CADMODS-20230420-096"
type input "Lot Number"
type input "15"
type input "5"
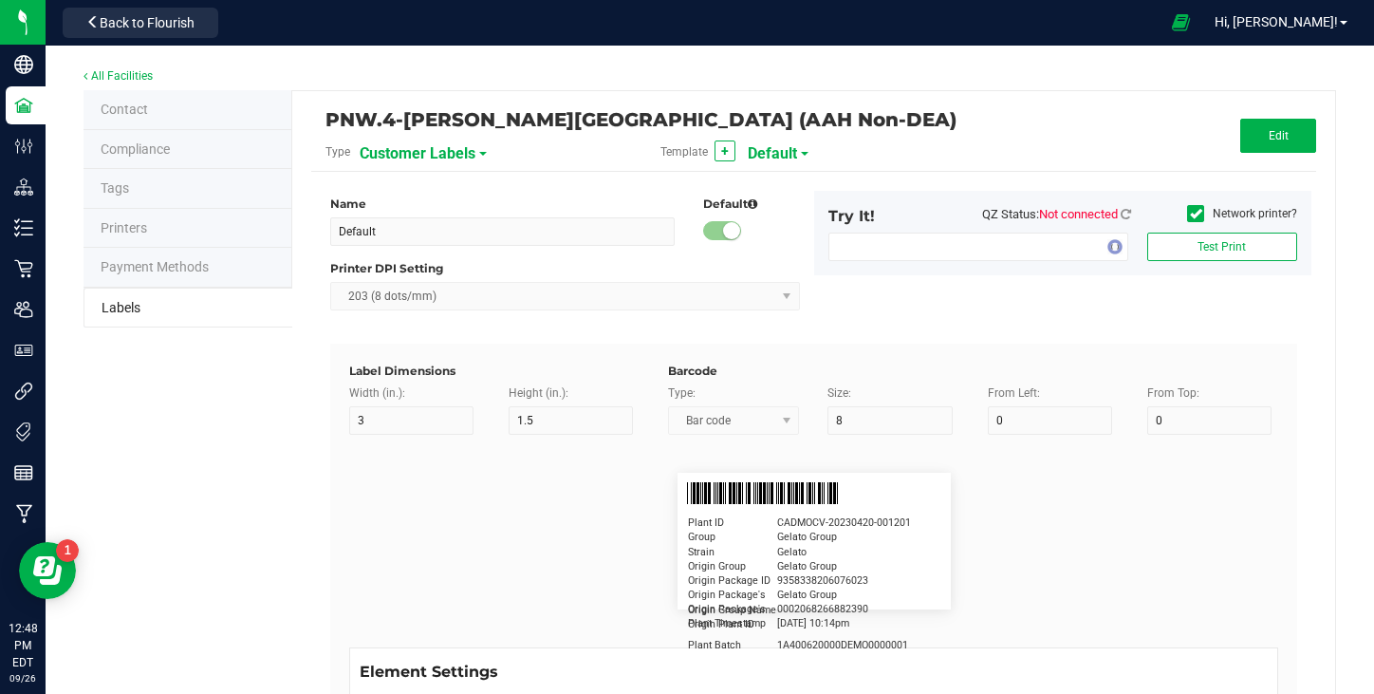
type input "10"
type input "LOTPXGDP-0912"
type input "Warning"
type input "15"
type input "5"
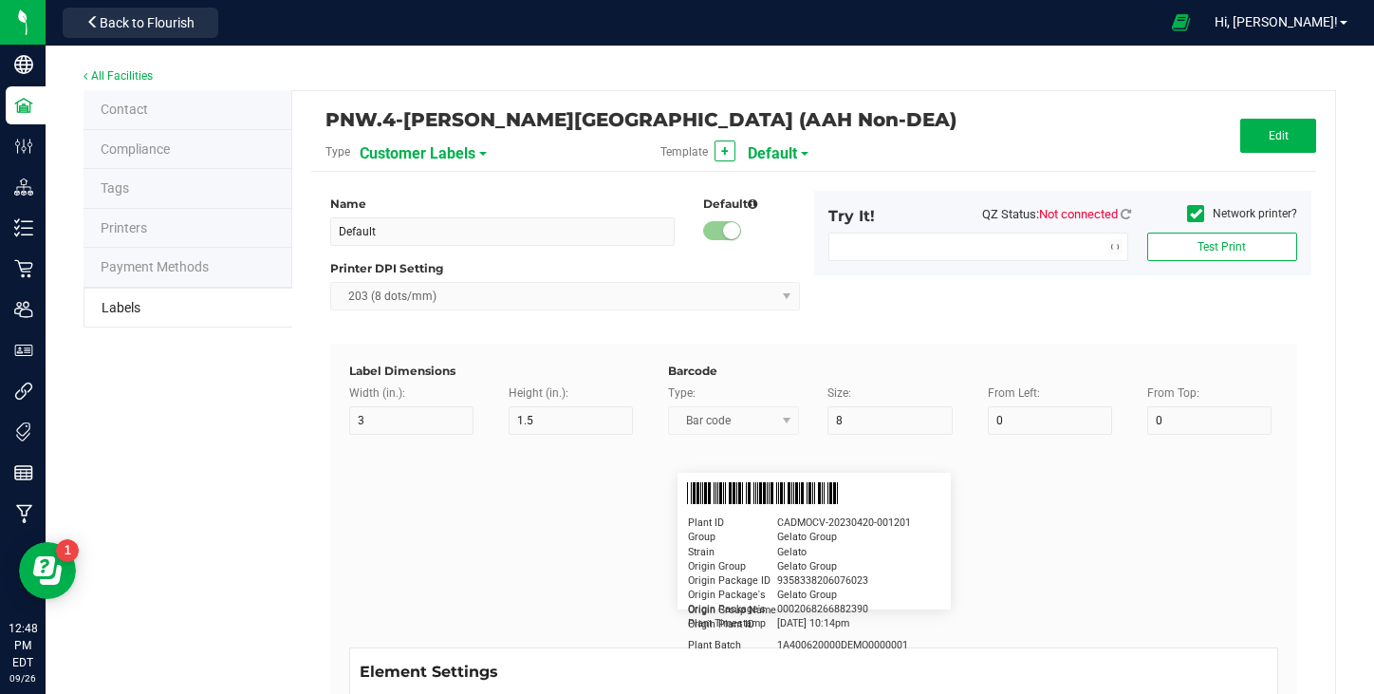
type input "30"
type input "Type Warning Here"
type input "Brand"
type input "15"
type input "5"
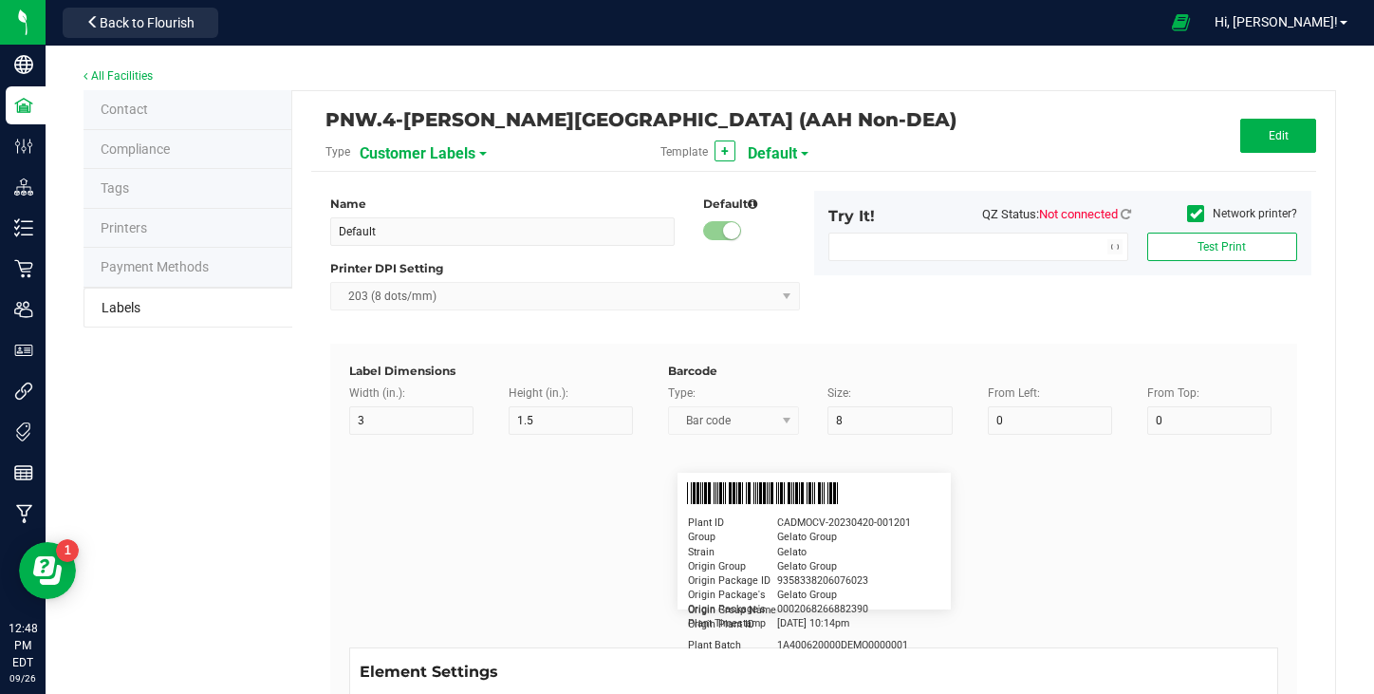
type input "30"
type input "Cannabis Co."
type input "NDC Number"
type input "15"
type input "5"
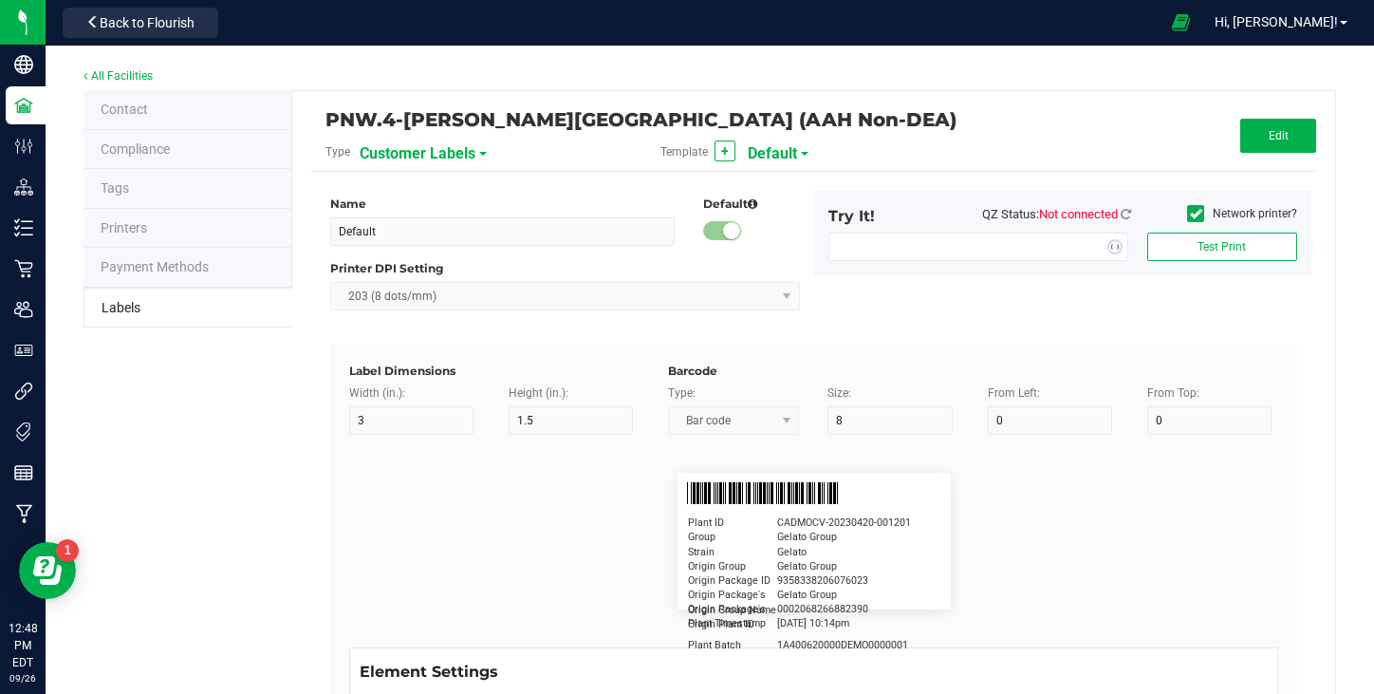
type input "30"
type input "[PHONE_NUMBER]"
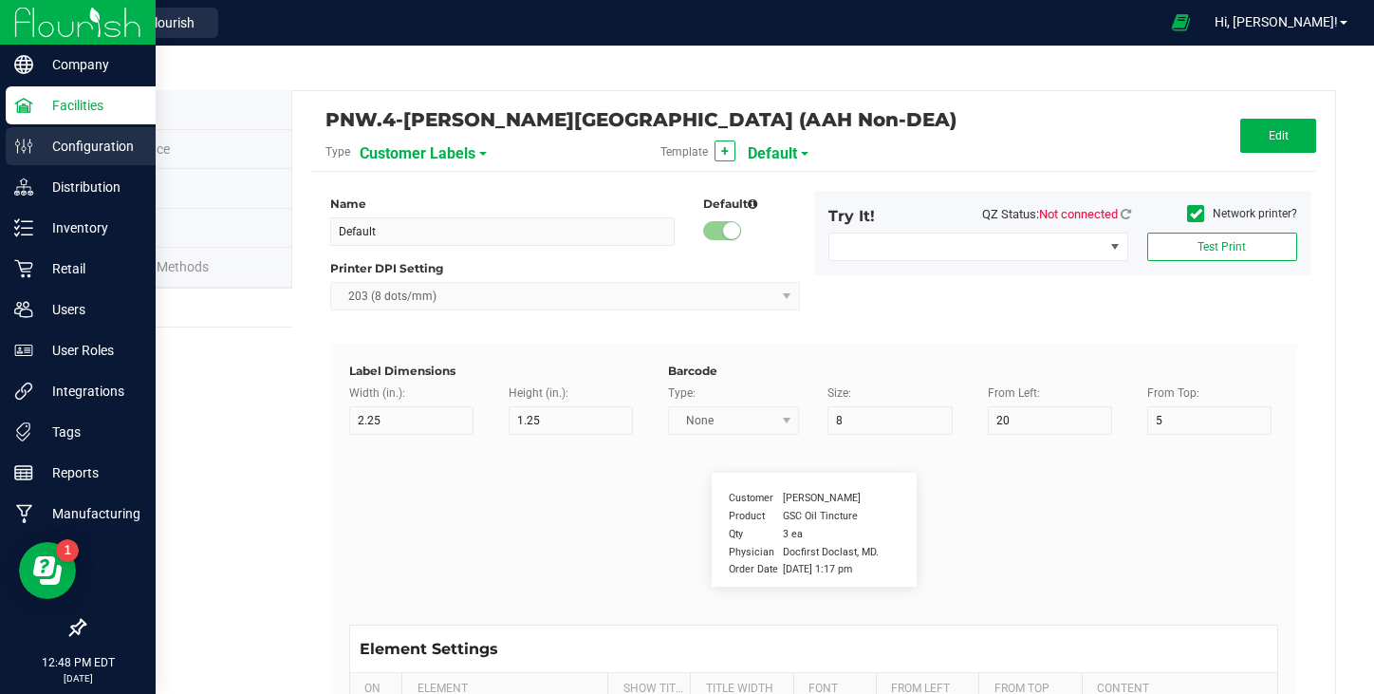
click at [31, 152] on icon at bounding box center [23, 146] width 19 height 19
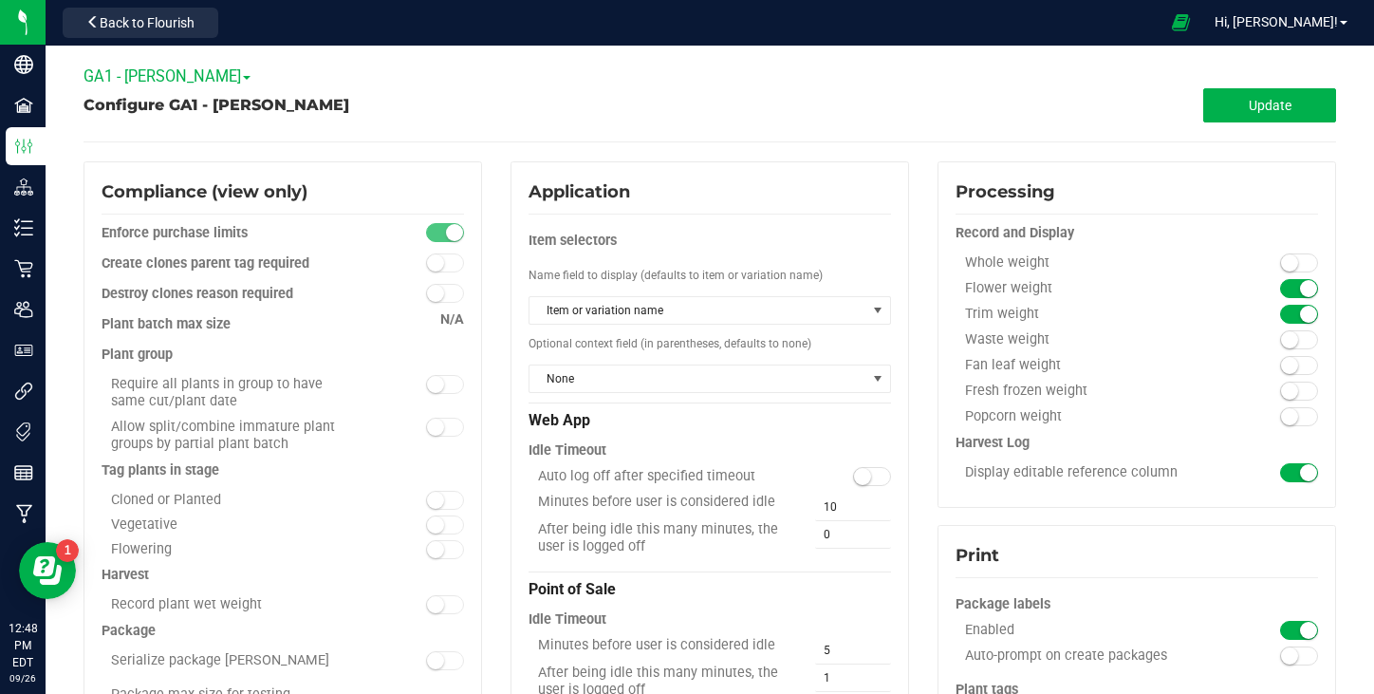
click at [158, 74] on span "GA1 - [PERSON_NAME]" at bounding box center [166, 76] width 167 height 18
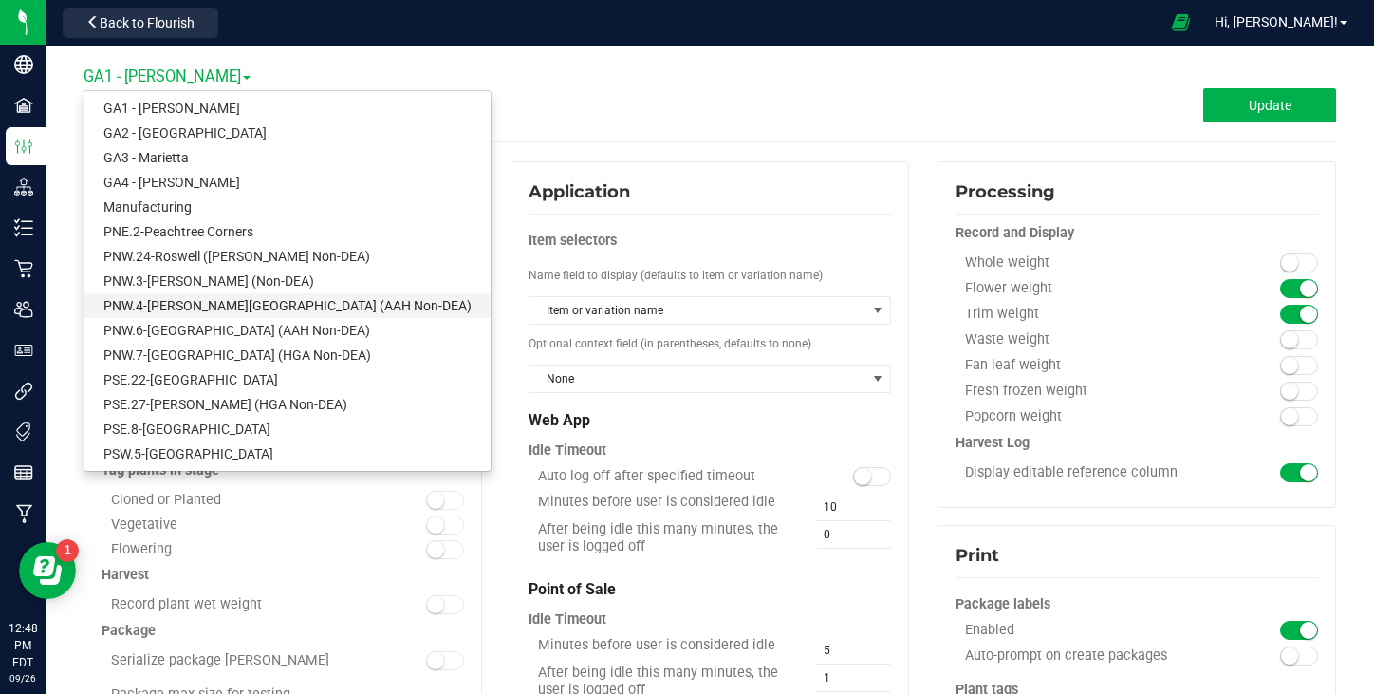
click at [231, 306] on link "PNW.4-[PERSON_NAME][GEOGRAPHIC_DATA] (AAH Non-DEA)" at bounding box center [287, 305] width 406 height 25
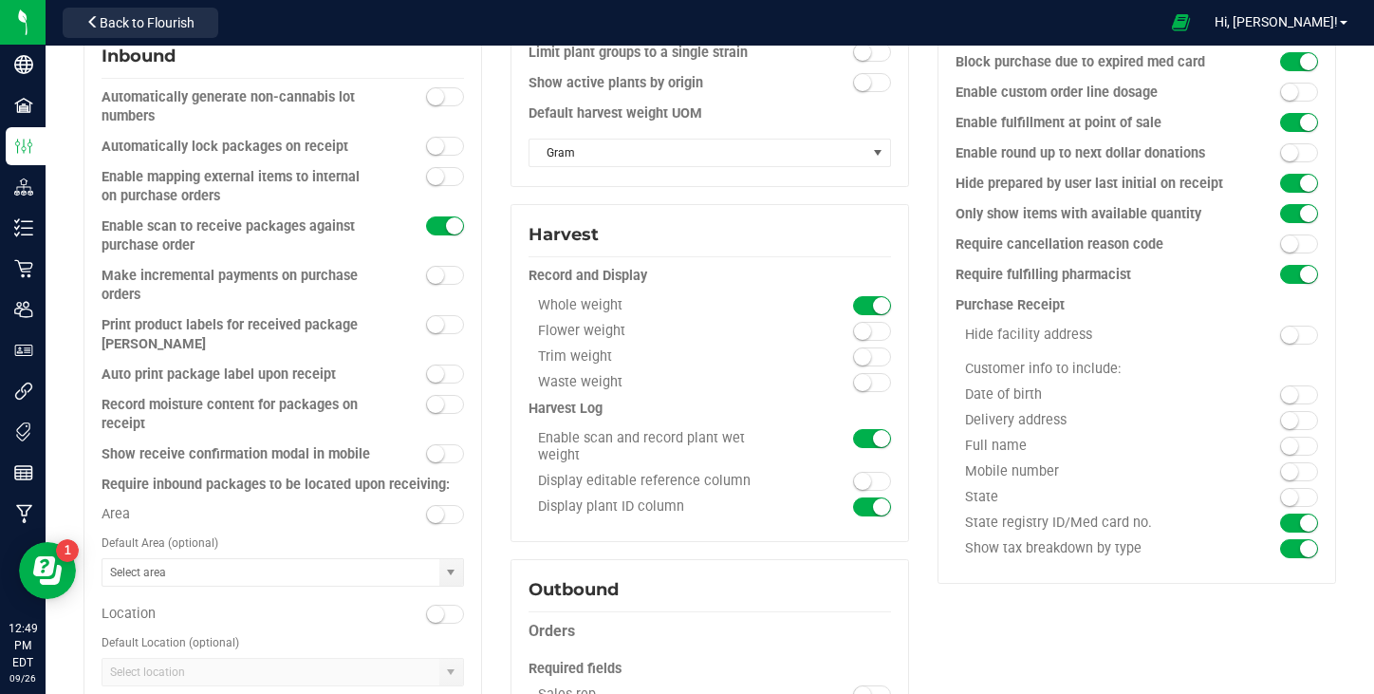
scroll to position [853, 0]
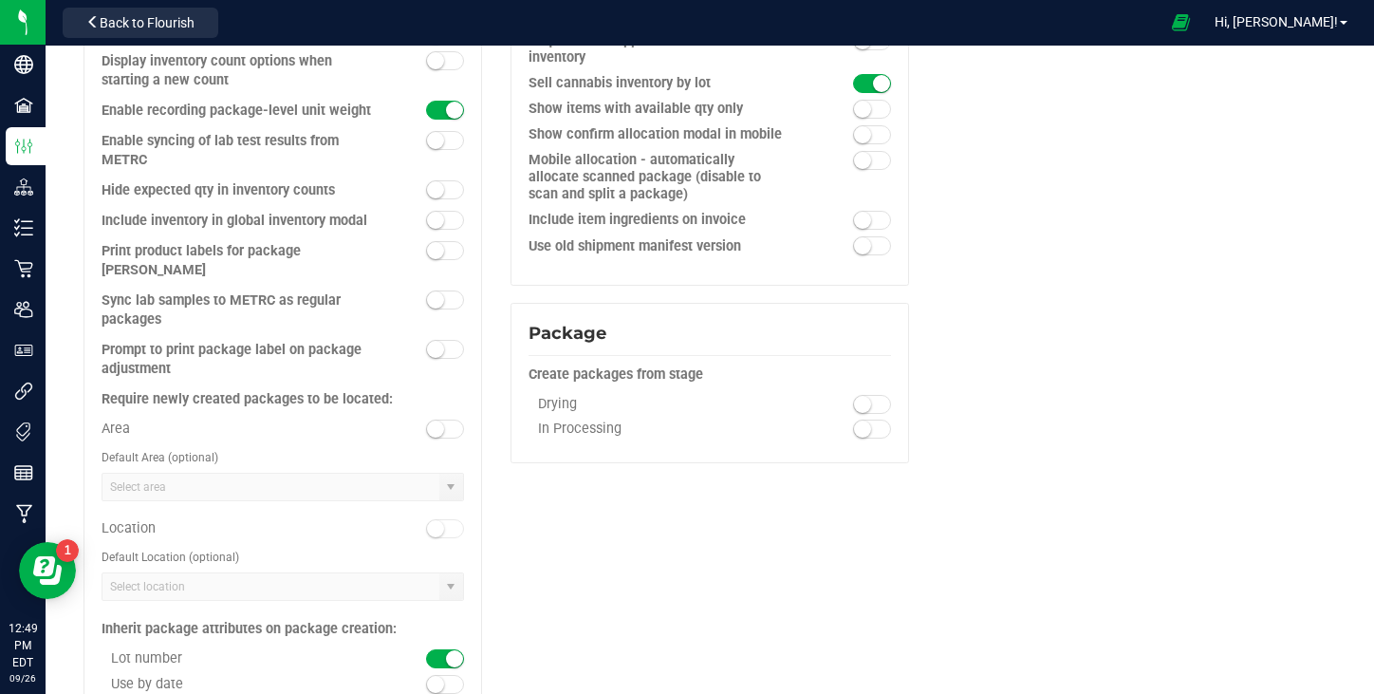
scroll to position [2134, 0]
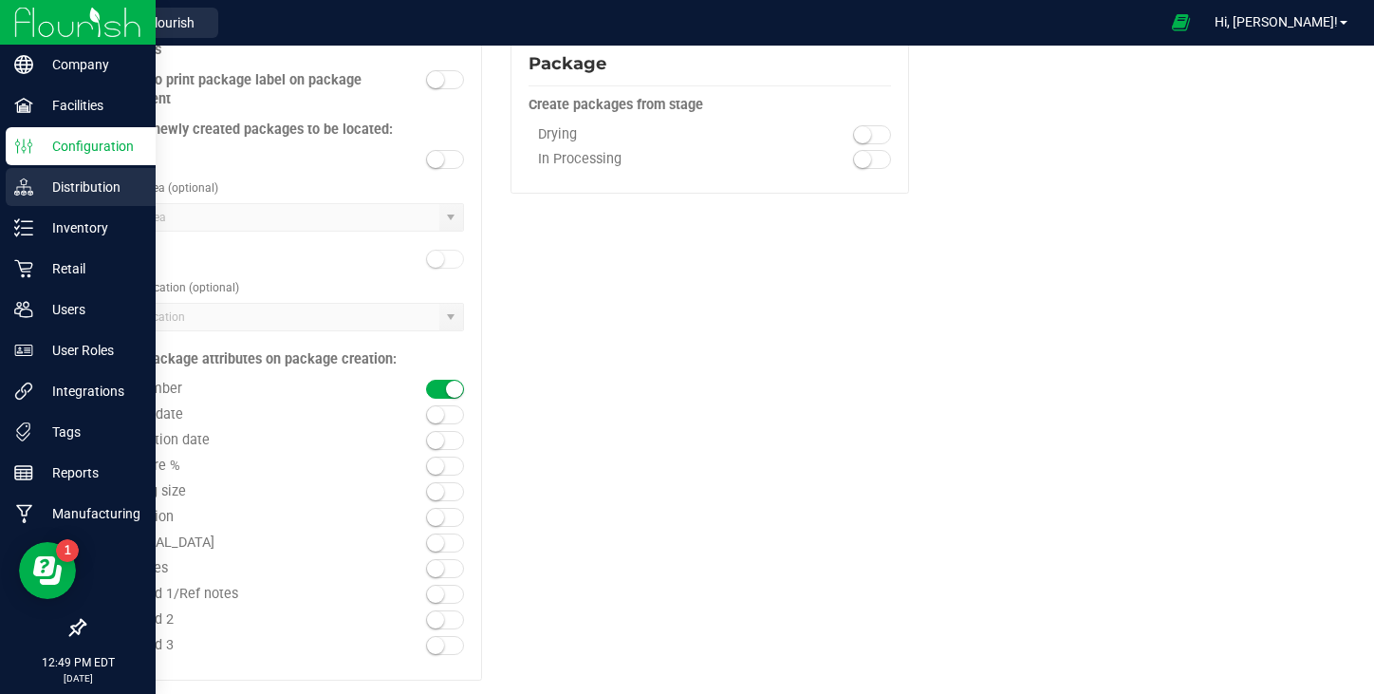
click at [38, 191] on p "Distribution" at bounding box center [90, 187] width 114 height 23
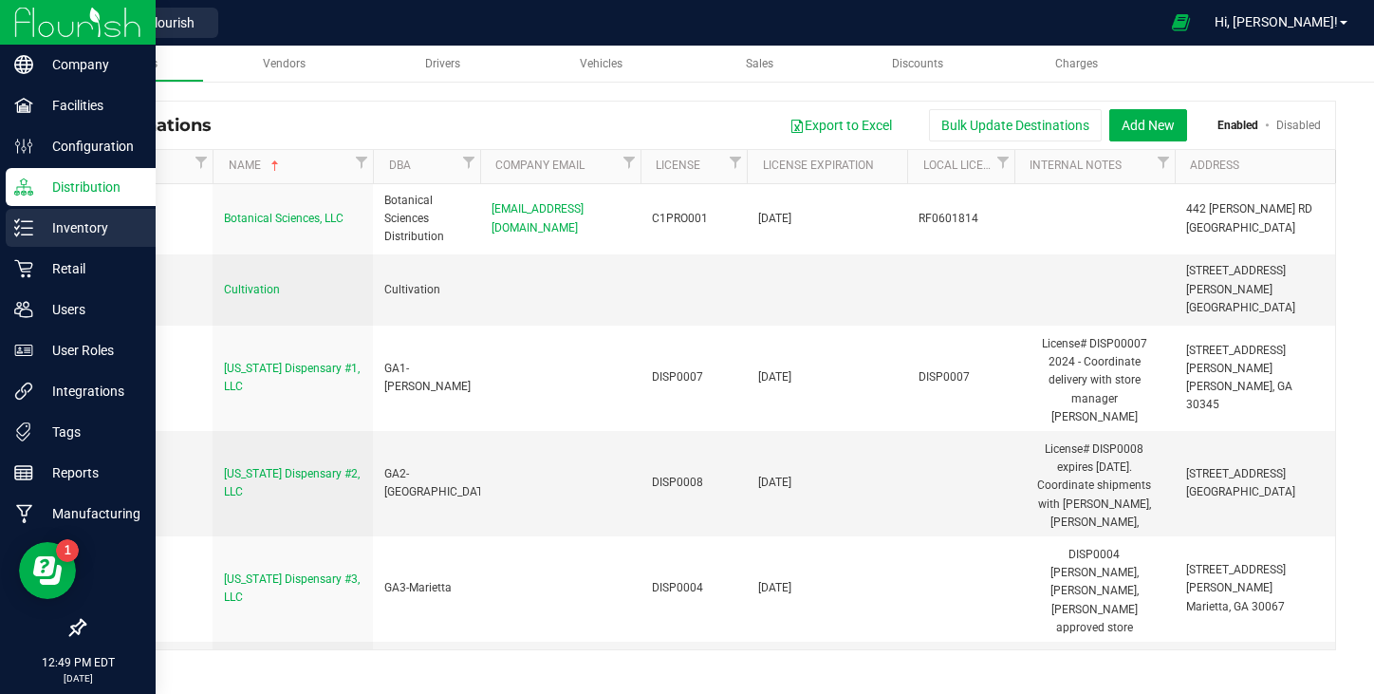
click at [80, 232] on p "Inventory" at bounding box center [90, 227] width 114 height 23
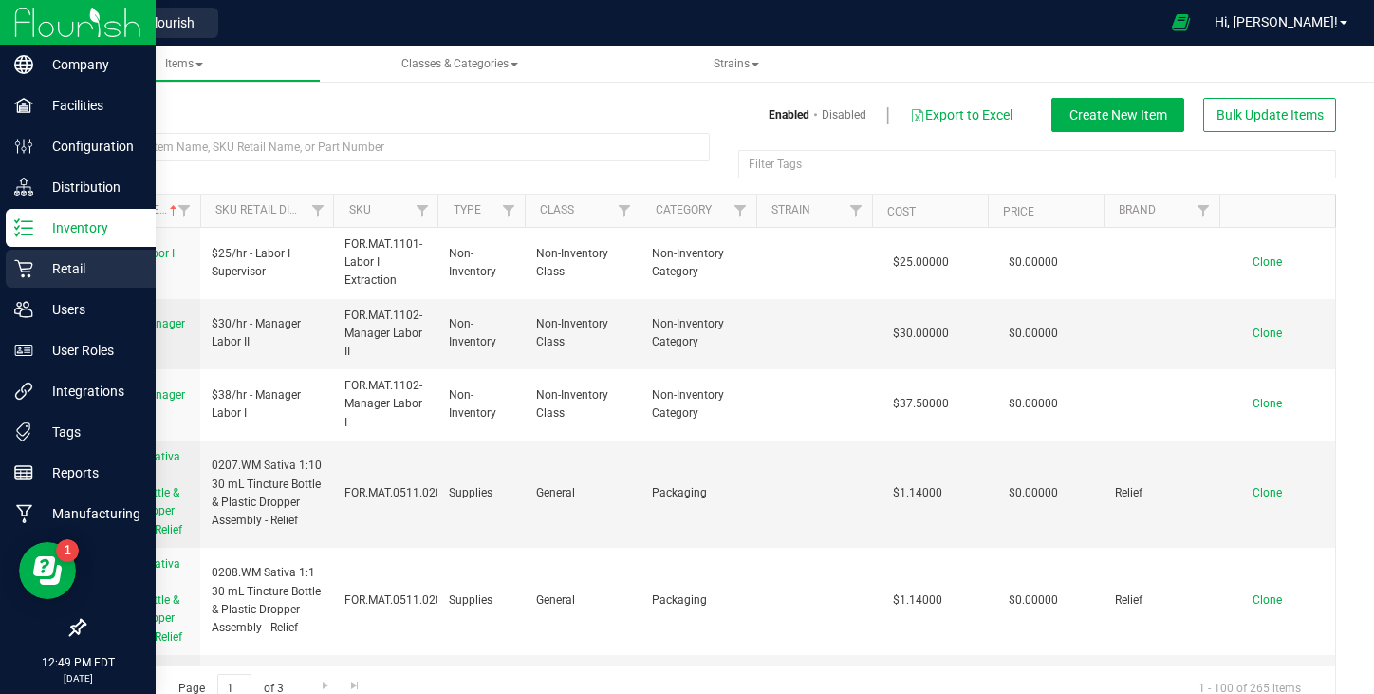
click at [84, 279] on p "Retail" at bounding box center [90, 268] width 114 height 23
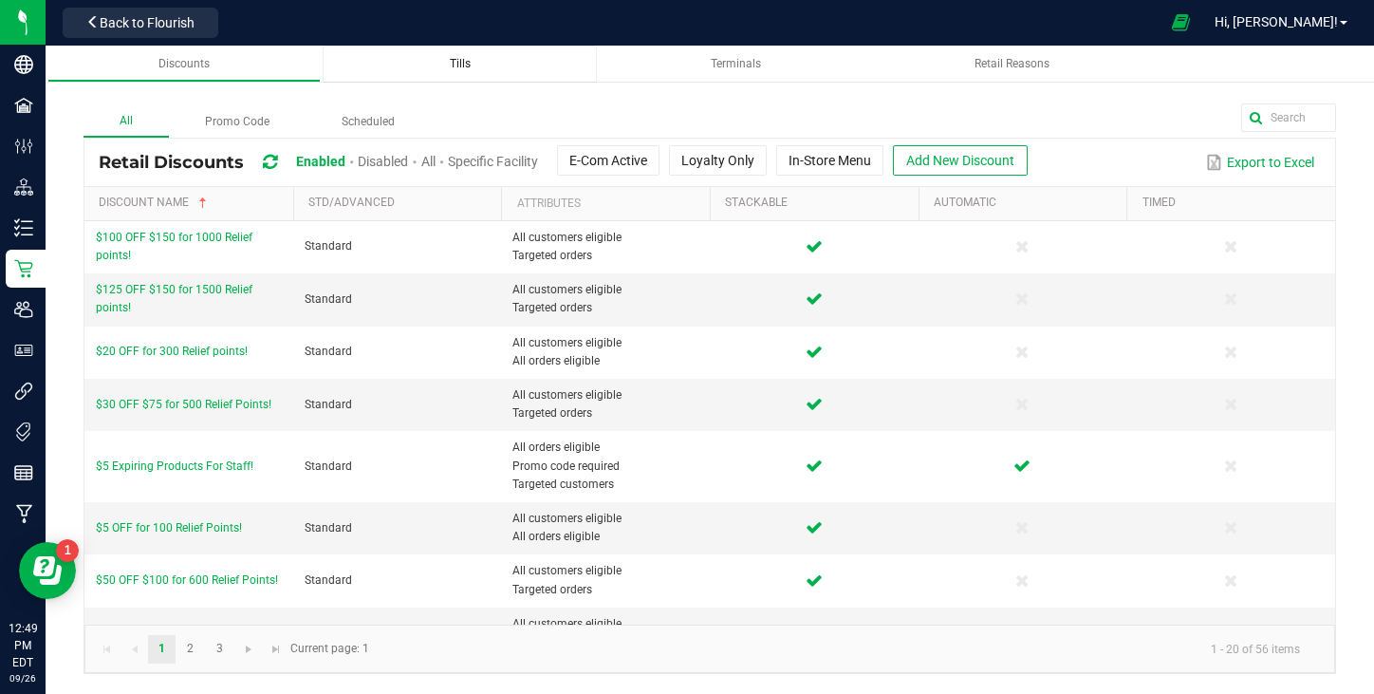
click at [465, 66] on span "Tills" at bounding box center [460, 63] width 21 height 13
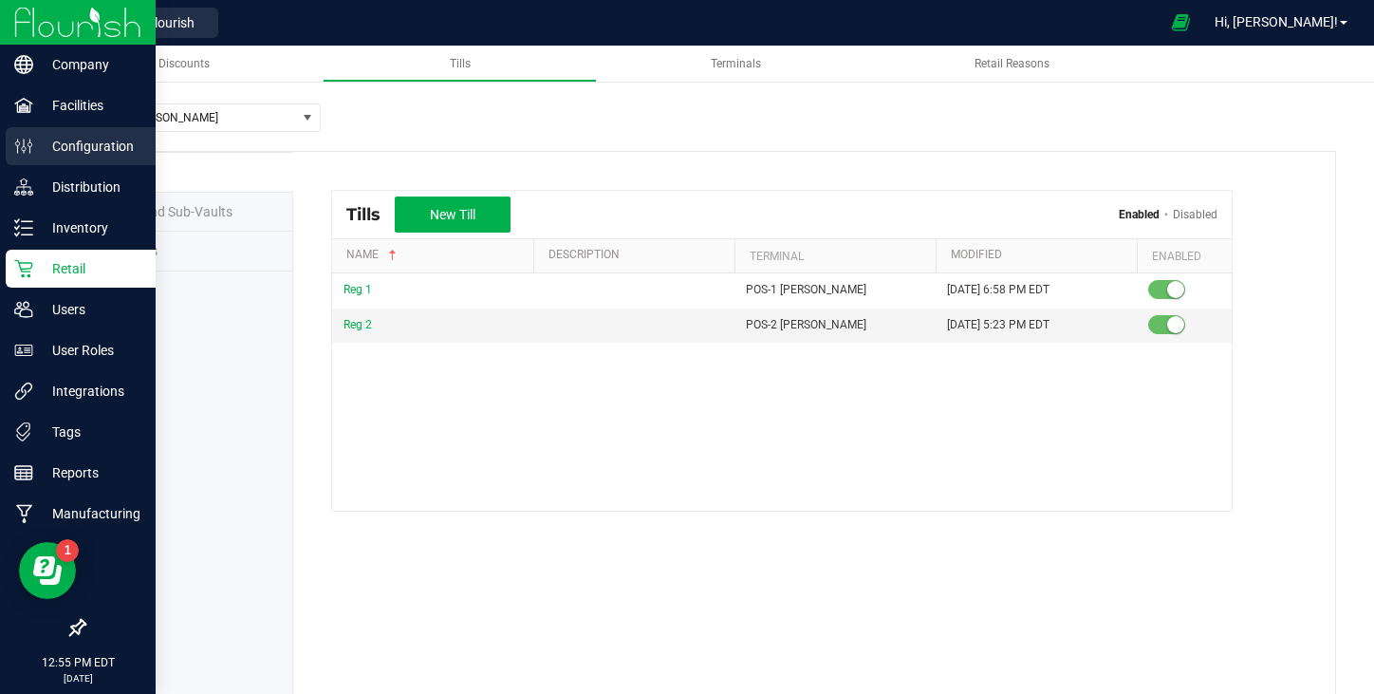
click at [39, 158] on div "Configuration" at bounding box center [81, 146] width 150 height 38
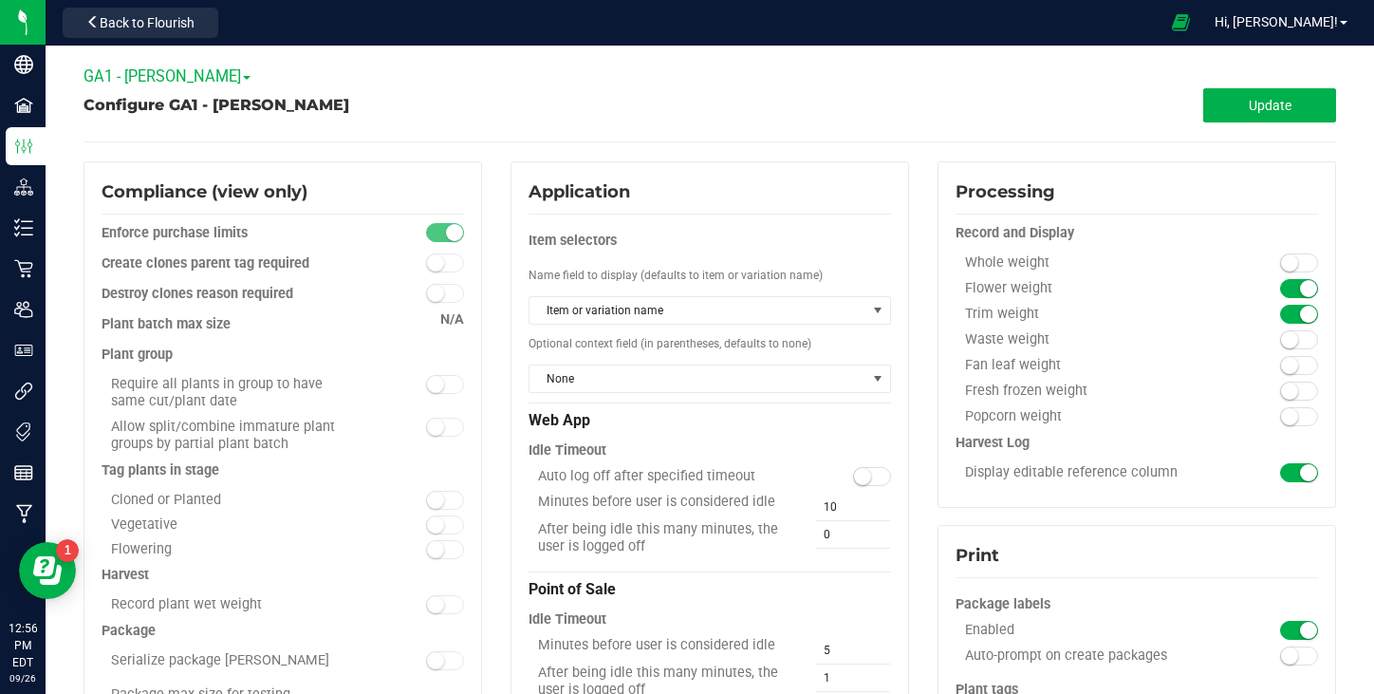
click at [185, 71] on span "GA1 - [PERSON_NAME]" at bounding box center [166, 76] width 167 height 18
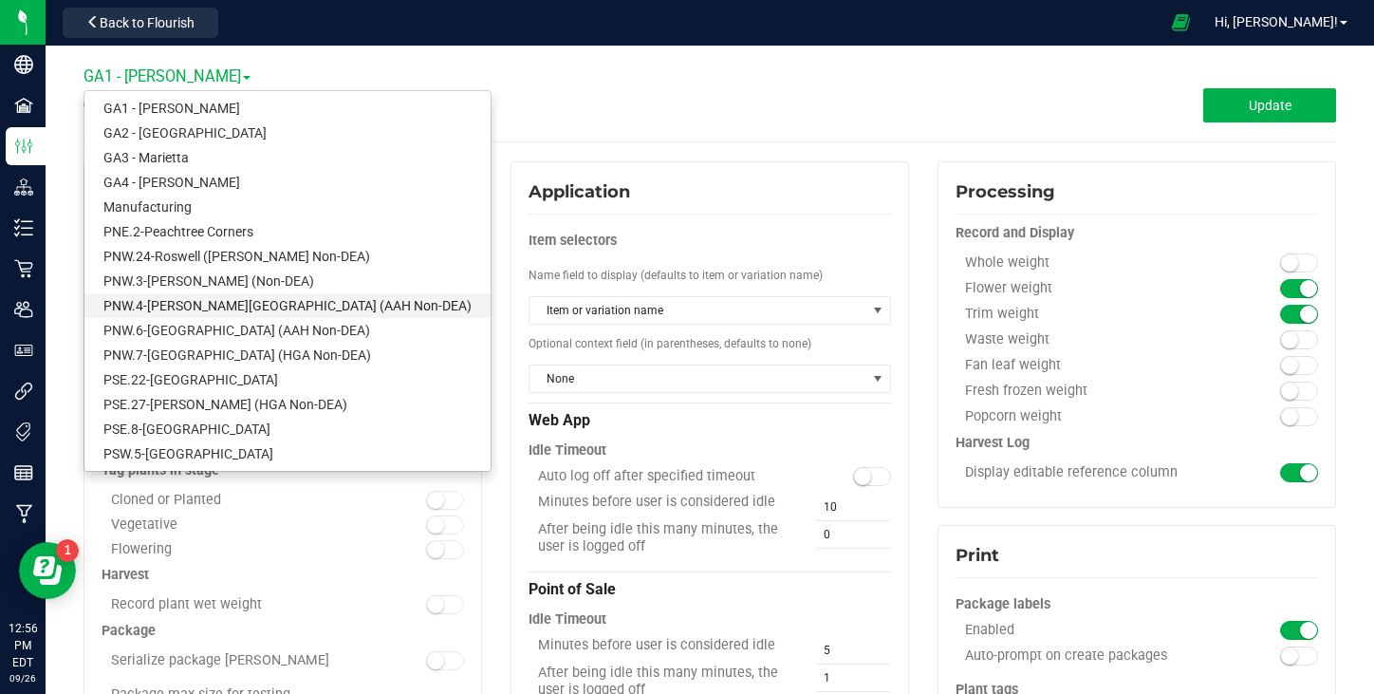
click at [213, 306] on link "PNW.4-[PERSON_NAME][GEOGRAPHIC_DATA] (AAH Non-DEA)" at bounding box center [287, 305] width 406 height 25
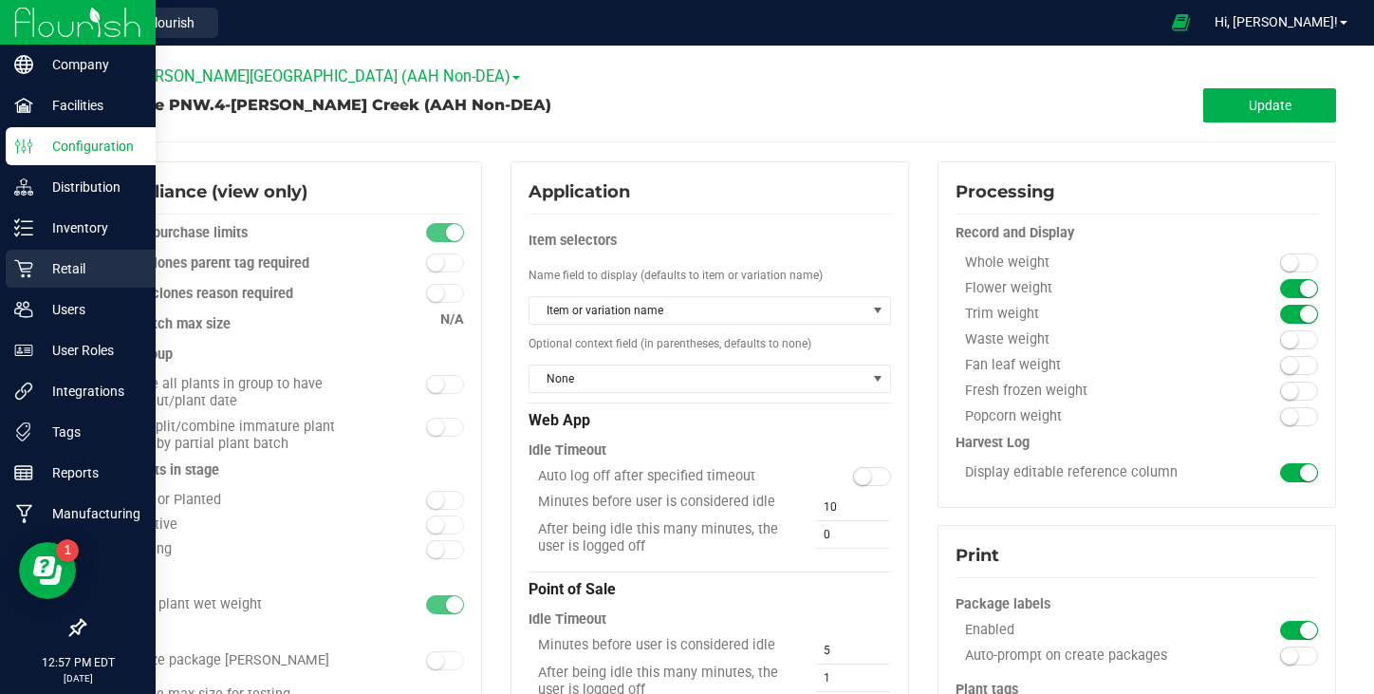
click at [83, 269] on p "Retail" at bounding box center [90, 268] width 114 height 23
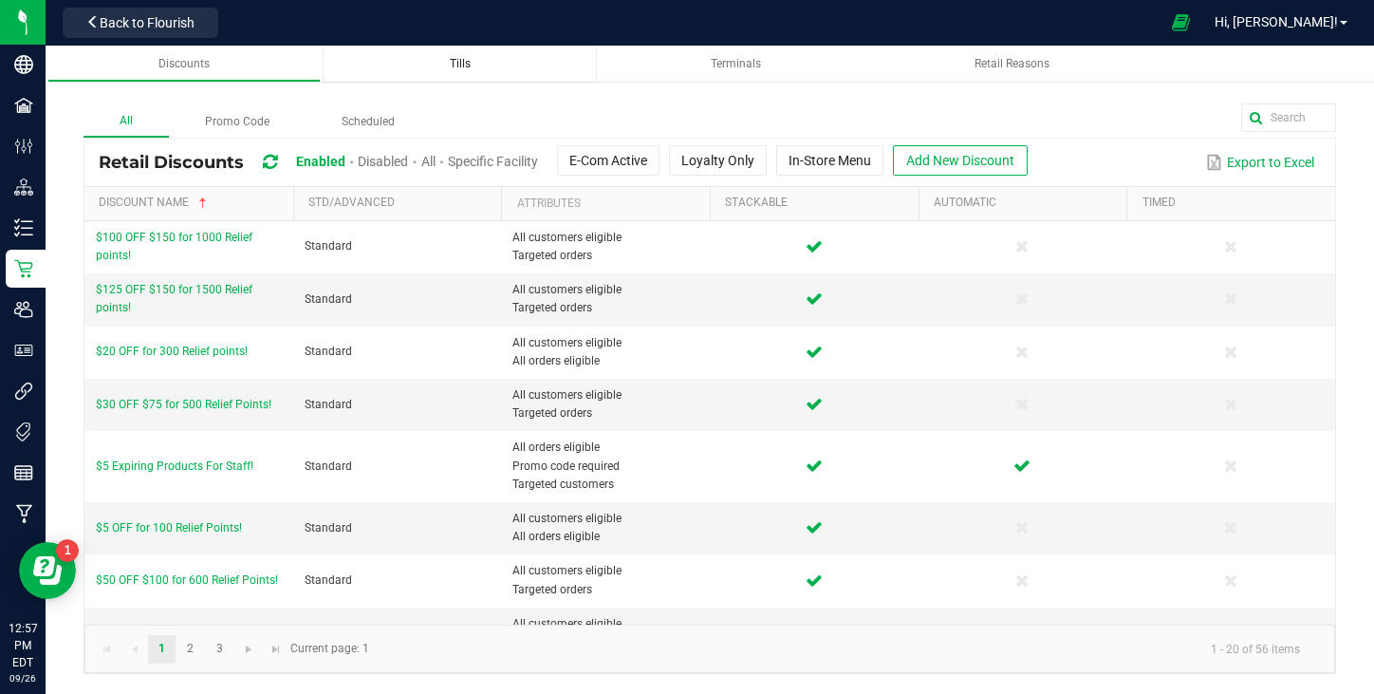
click at [473, 68] on div "Tills" at bounding box center [460, 64] width 244 height 16
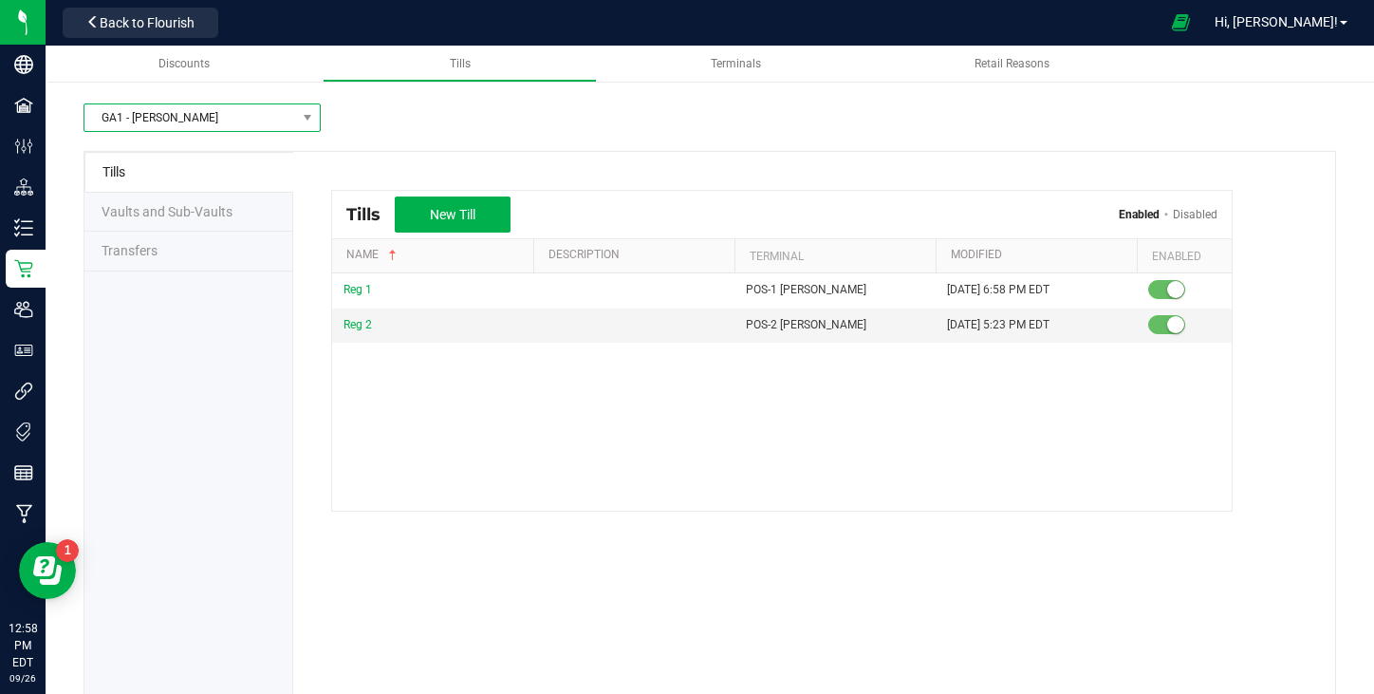
click at [195, 125] on span "GA1 - [PERSON_NAME]" at bounding box center [190, 117] width 212 height 27
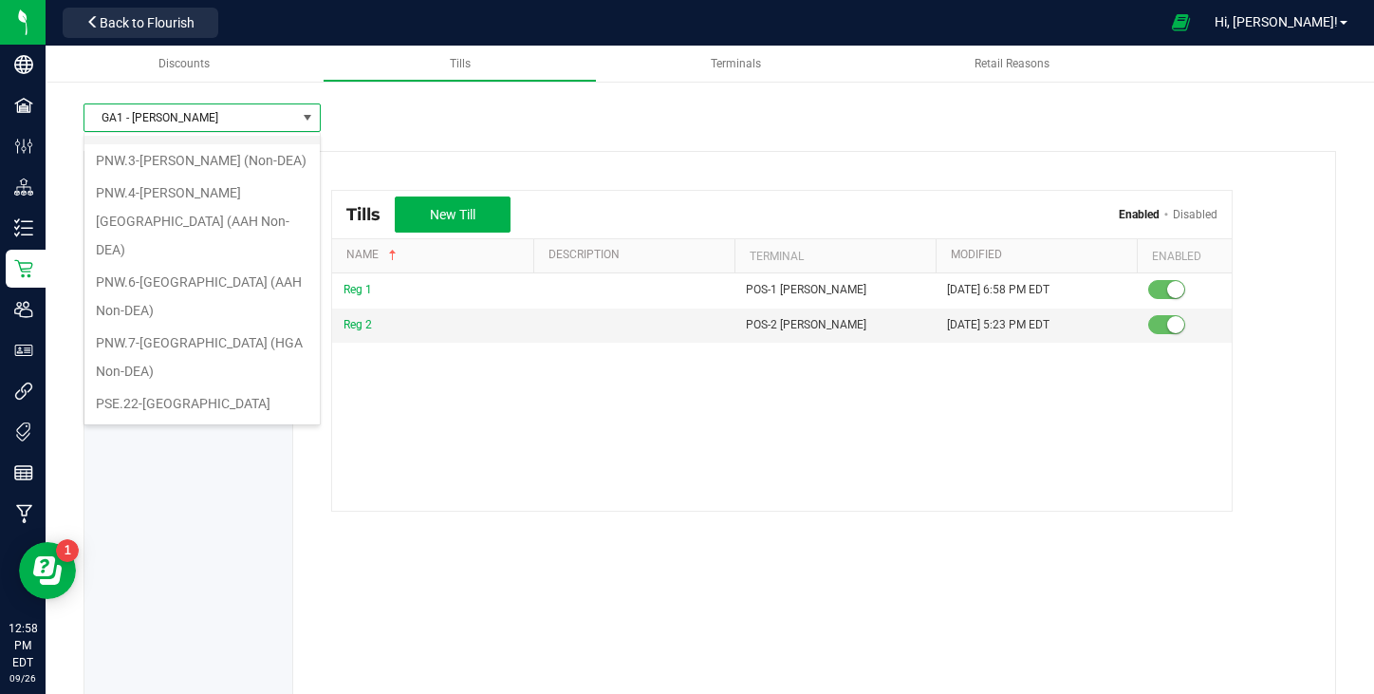
scroll to position [256, 0]
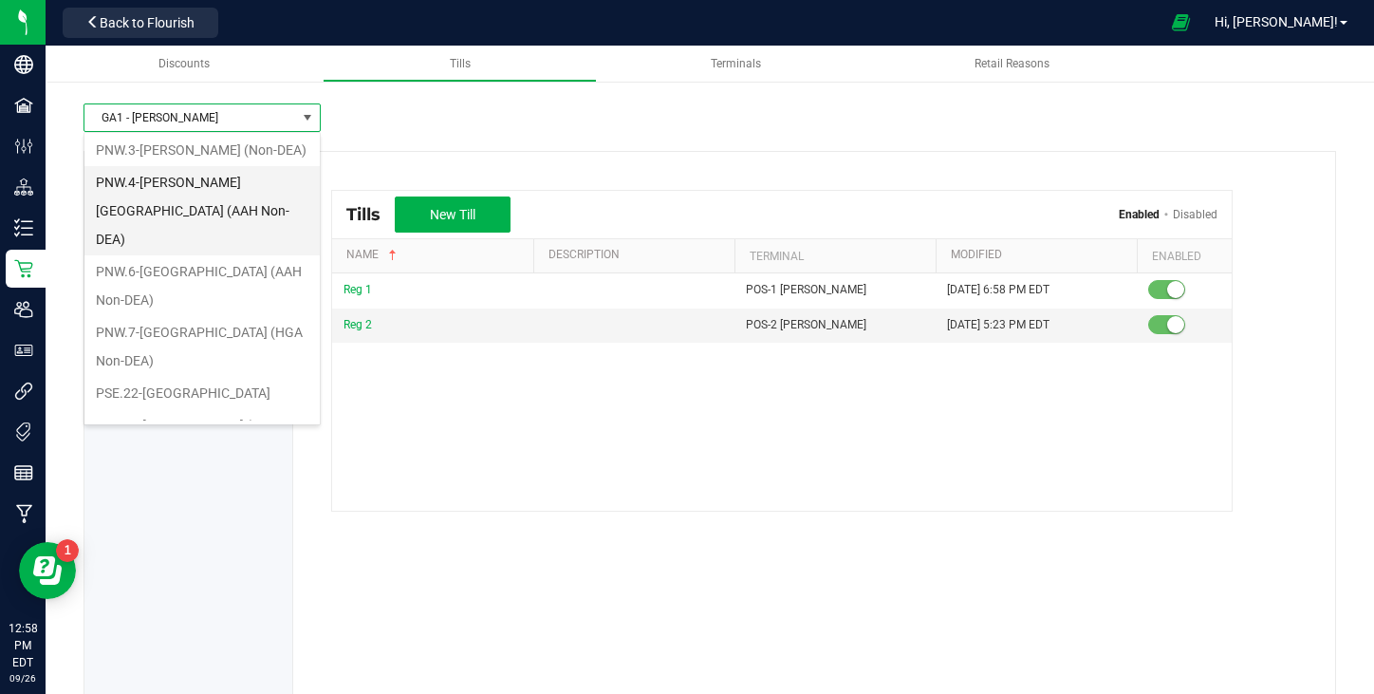
click at [221, 184] on li "PNW.4-[PERSON_NAME][GEOGRAPHIC_DATA] (AAH Non-DEA)" at bounding box center [201, 210] width 235 height 89
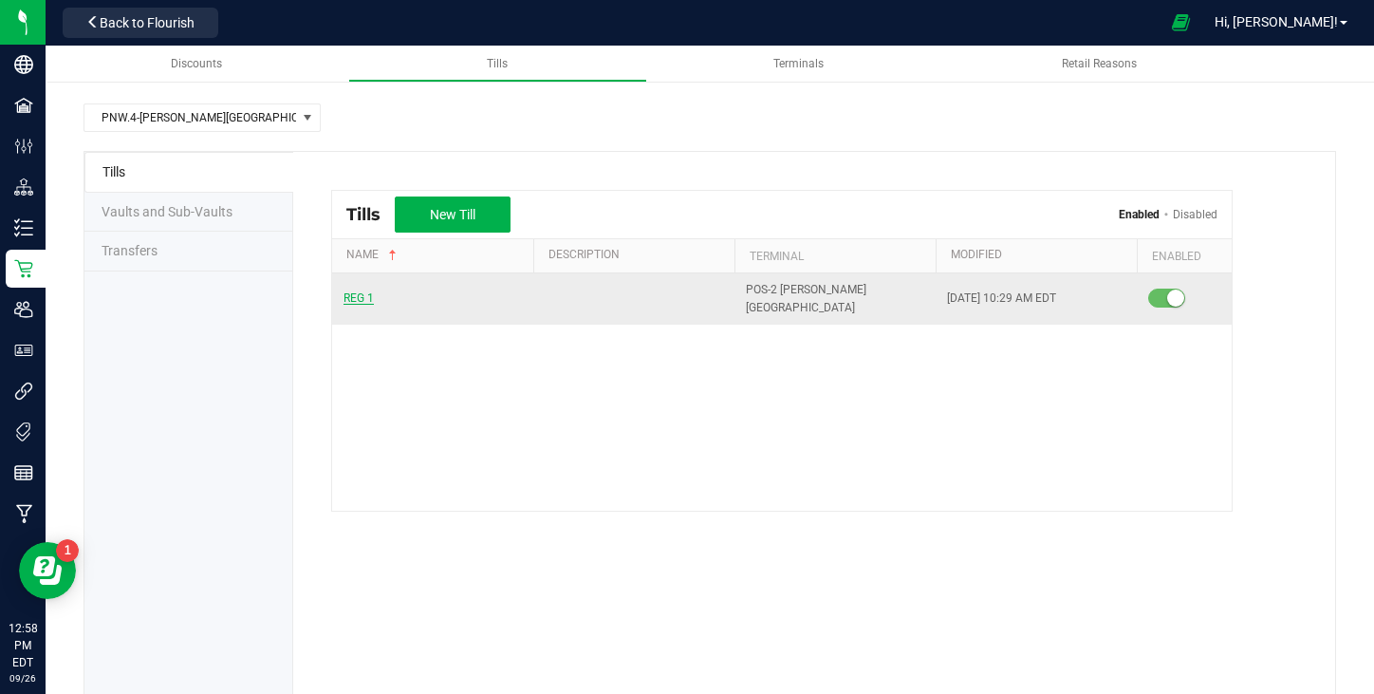
click at [365, 291] on span "REG 1" at bounding box center [358, 297] width 30 height 13
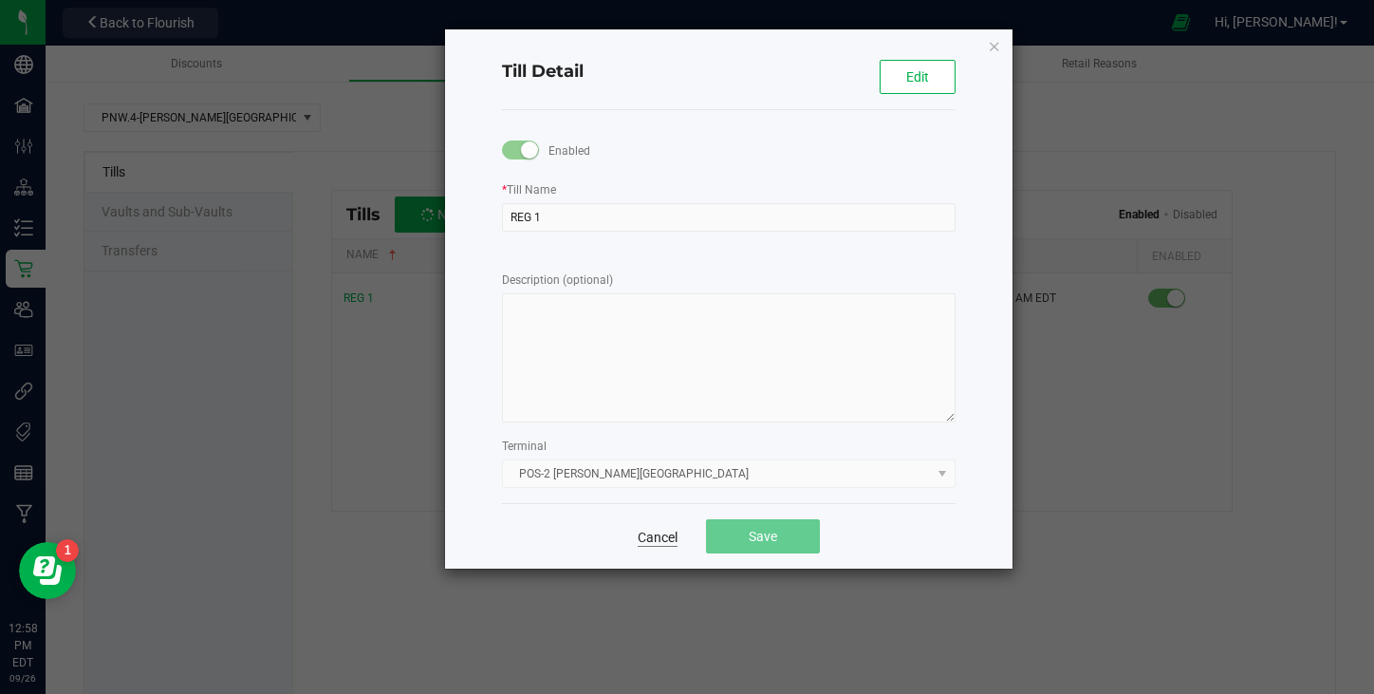
click at [654, 532] on link "Cancel" at bounding box center [658, 537] width 40 height 19
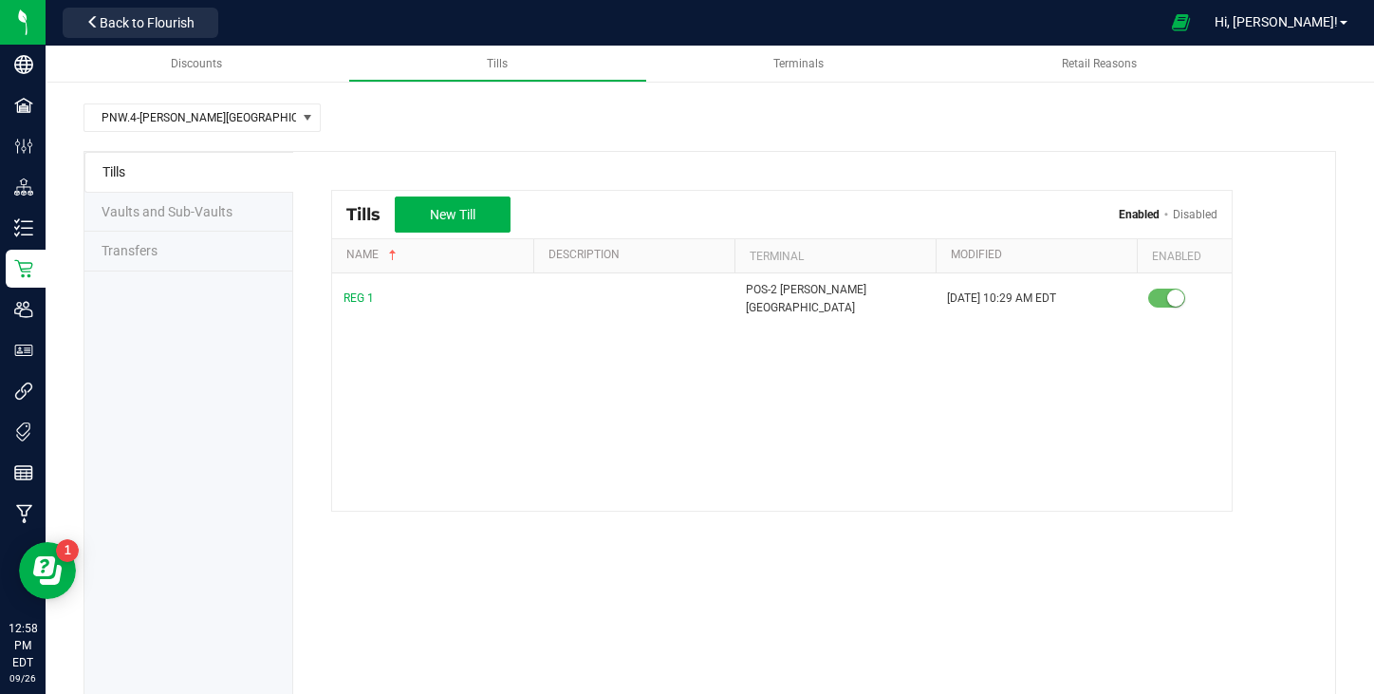
click at [152, 250] on span "Transfers" at bounding box center [130, 250] width 56 height 15
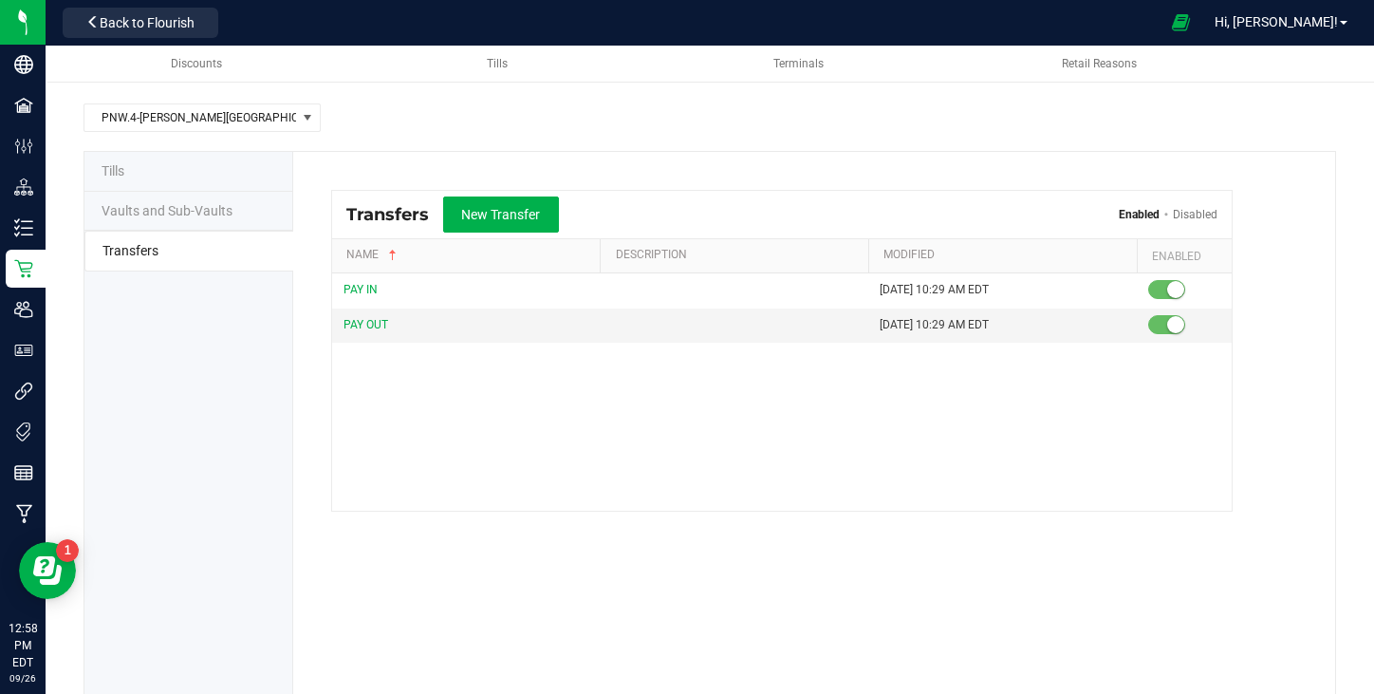
click at [158, 223] on li "Vaults and Sub-Vaults" at bounding box center [188, 212] width 209 height 40
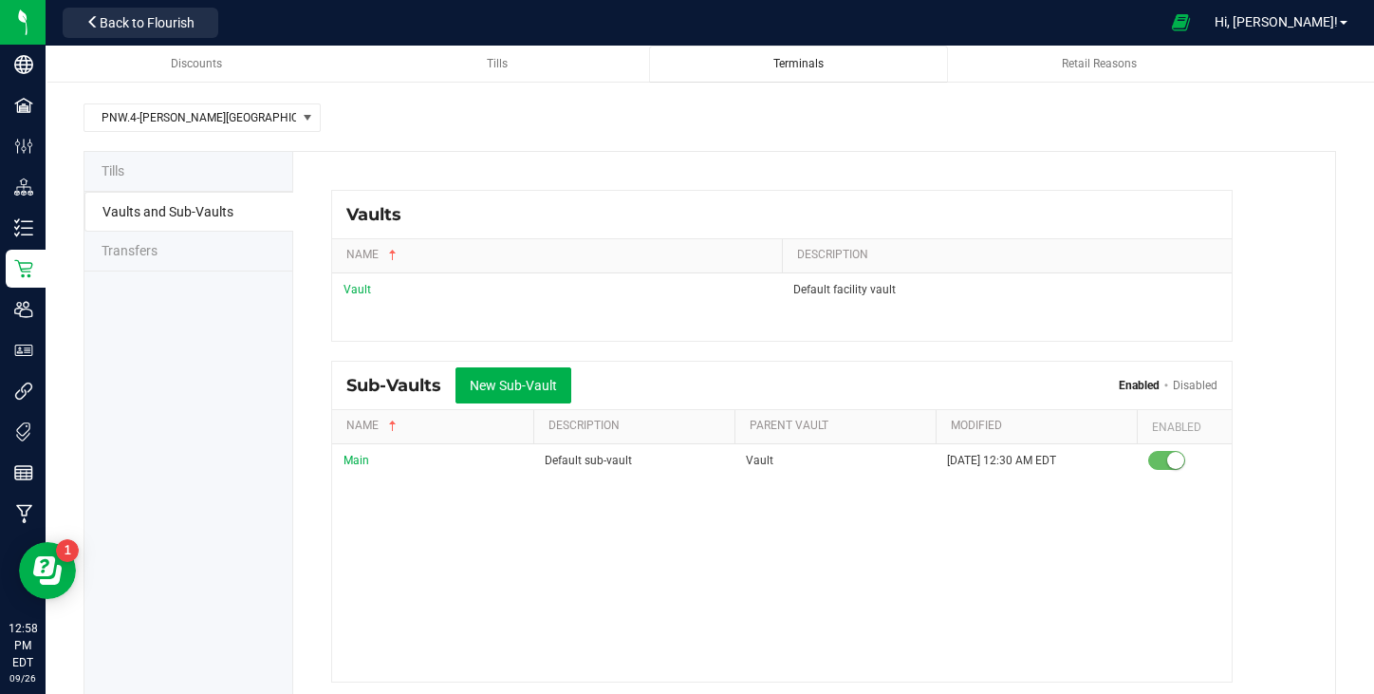
click at [817, 65] on span "Terminals" at bounding box center [798, 63] width 50 height 13
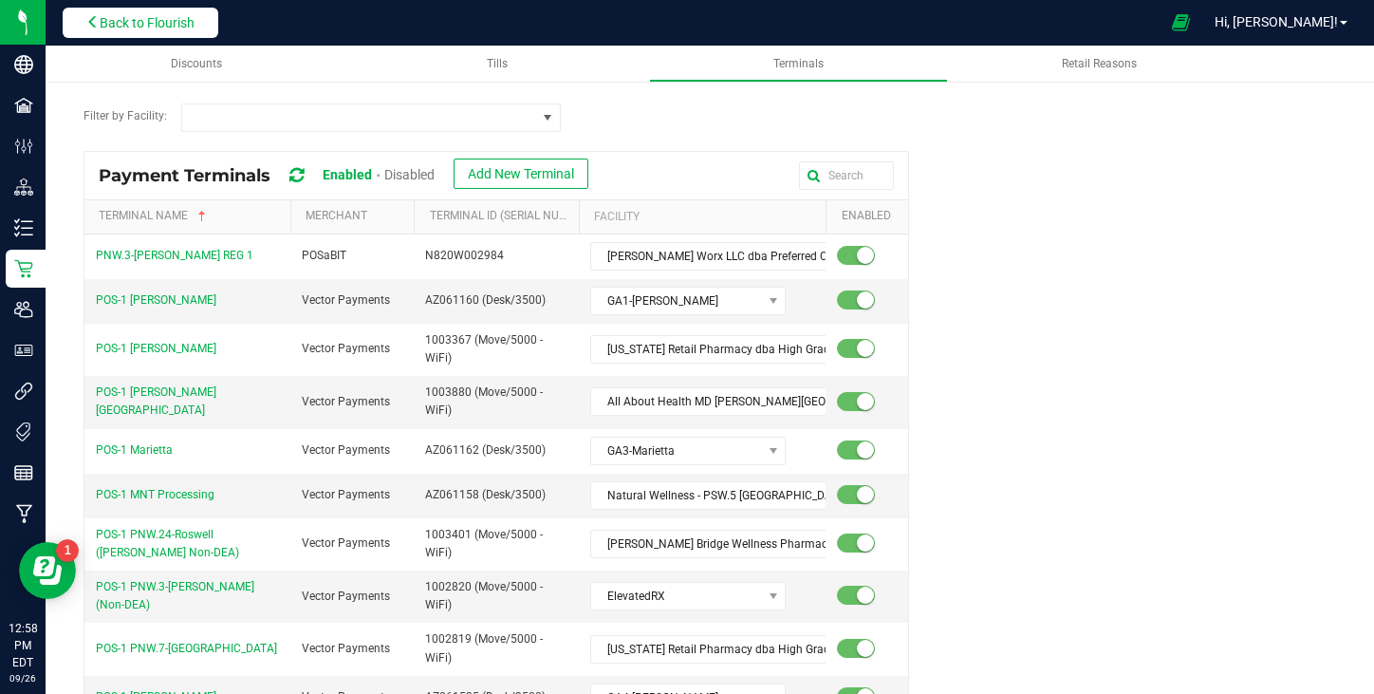
click at [135, 30] on button "Back to Flourish" at bounding box center [141, 23] width 156 height 30
